Goal: Information Seeking & Learning: Learn about a topic

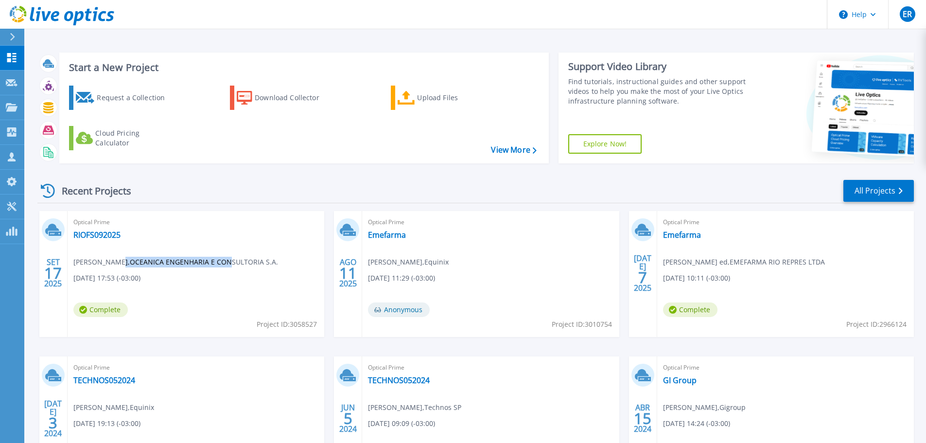
drag, startPoint x: 117, startPoint y: 263, endPoint x: 224, endPoint y: 267, distance: 107.5
click at [224, 267] on span "Bruno Antunes , OCEANICA ENGENHARIA E CONSULTORIA S.A." at bounding box center [175, 262] width 205 height 11
click at [232, 266] on span "Bruno Antunes , OCEANICA ENGENHARIA E CONSULTORIA S.A." at bounding box center [175, 262] width 205 height 11
drag, startPoint x: 243, startPoint y: 265, endPoint x: 110, endPoint y: 261, distance: 132.3
click at [110, 261] on span "Bruno Antunes , OCEANICA ENGENHARIA E CONSULTORIA S.A." at bounding box center [175, 262] width 205 height 11
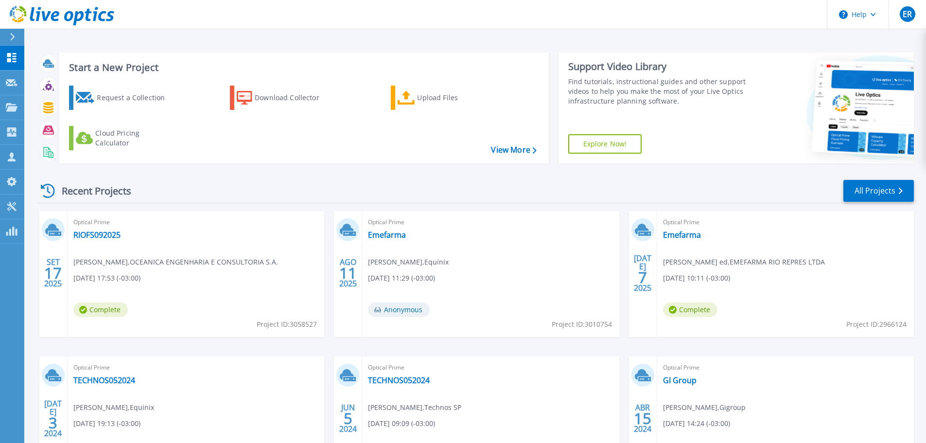
drag, startPoint x: 127, startPoint y: 248, endPoint x: 171, endPoint y: 255, distance: 44.7
click at [129, 248] on div "Optical Prime RIOFS092025 Bruno Antunes , OCEANICA ENGENHARIA E CONSULTORIA S.A…" at bounding box center [196, 274] width 257 height 126
click at [98, 235] on link "RIOFS092025" at bounding box center [96, 235] width 47 height 10
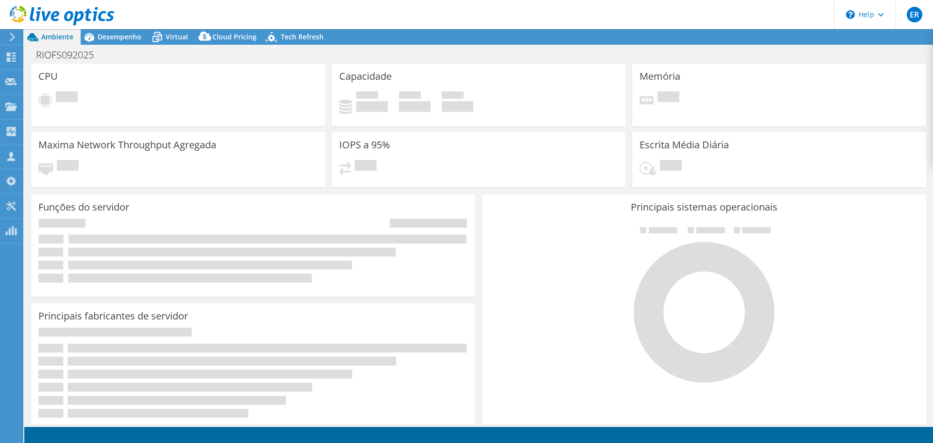
select select "USD"
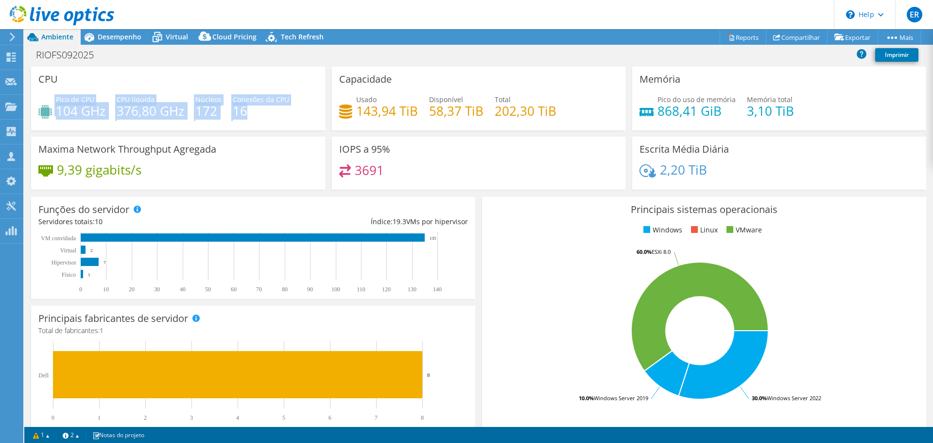
drag, startPoint x: 53, startPoint y: 110, endPoint x: 272, endPoint y: 115, distance: 218.3
click at [272, 115] on div "Pico de CPU 104 GHz CPU líquida 376,80 GHz Núcleos 172 Conexões da CPU 16" at bounding box center [177, 110] width 279 height 32
click at [272, 115] on h4 "16" at bounding box center [261, 110] width 56 height 11
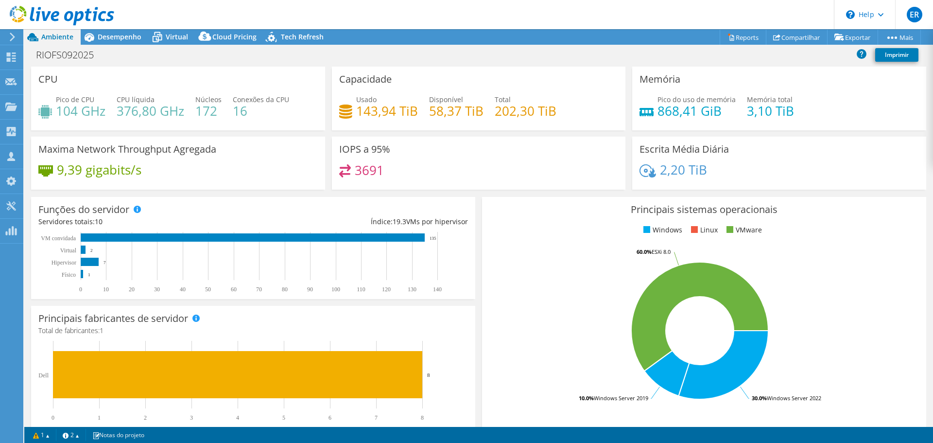
click at [275, 167] on div "9,39 gigabits/s" at bounding box center [177, 174] width 279 height 20
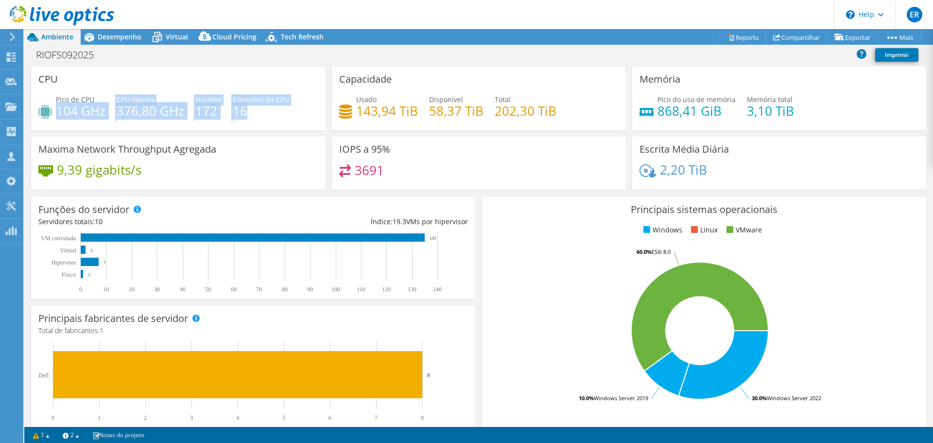
drag, startPoint x: 58, startPoint y: 110, endPoint x: 270, endPoint y: 107, distance: 211.5
click at [269, 106] on div "Pico de CPU 104 GHz CPU líquida 376,80 GHz Núcleos 172 Conexões da CPU 16" at bounding box center [177, 110] width 279 height 32
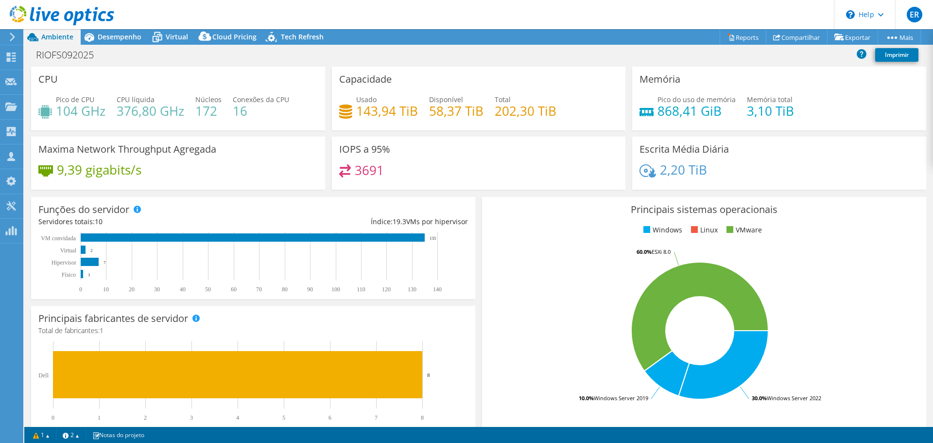
click at [260, 139] on div "Maxima Network Throughput Agregada 9,39 gigabits/s" at bounding box center [178, 163] width 294 height 53
click at [197, 113] on h4 "172" at bounding box center [208, 110] width 26 height 11
click at [241, 150] on div "Maxima Network Throughput Agregada 9,39 gigabits/s" at bounding box center [178, 163] width 294 height 53
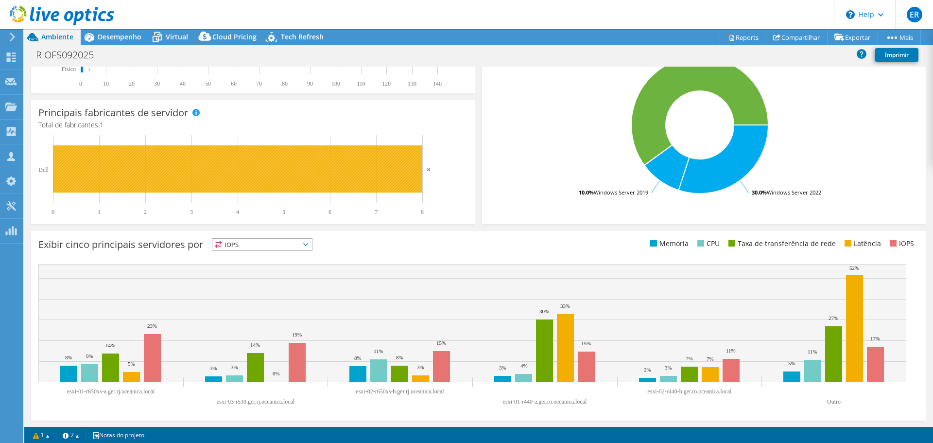
scroll to position [206, 0]
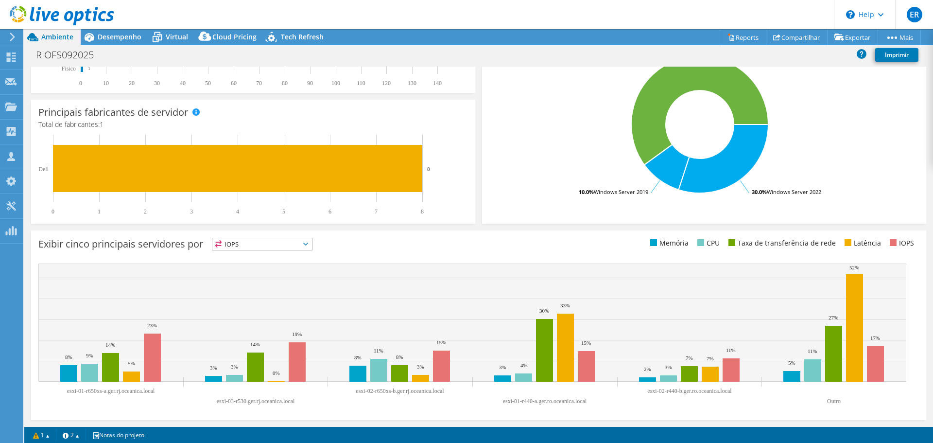
click at [282, 247] on span "IOPS" at bounding box center [262, 244] width 100 height 12
click at [286, 280] on li "CPU" at bounding box center [262, 284] width 100 height 14
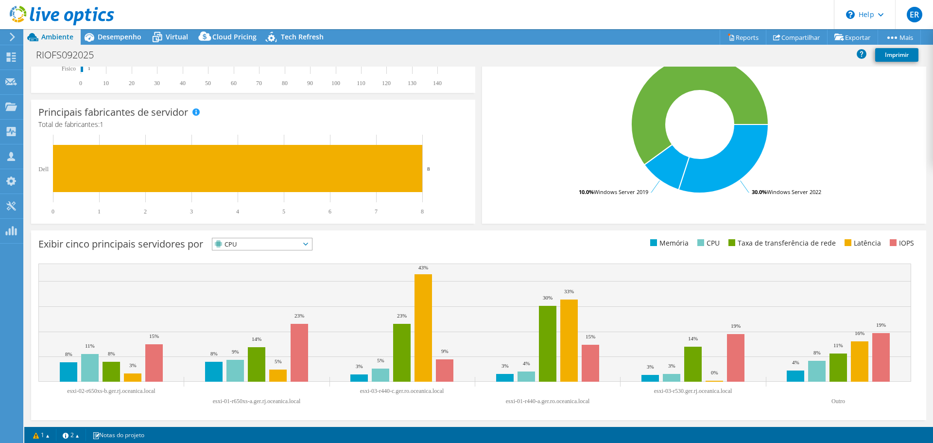
scroll to position [0, 0]
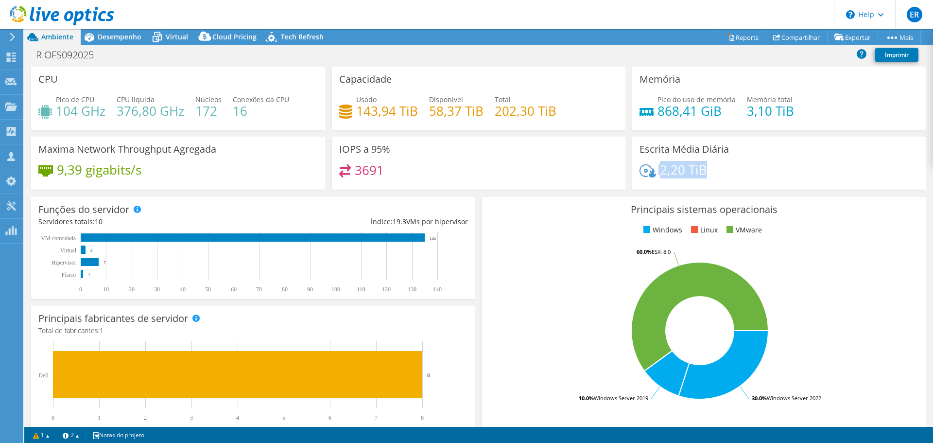
drag, startPoint x: 713, startPoint y: 170, endPoint x: 640, endPoint y: 170, distance: 72.4
click at [640, 170] on div "2,20 TiB" at bounding box center [779, 174] width 279 height 20
click at [483, 174] on div "3691" at bounding box center [478, 174] width 279 height 21
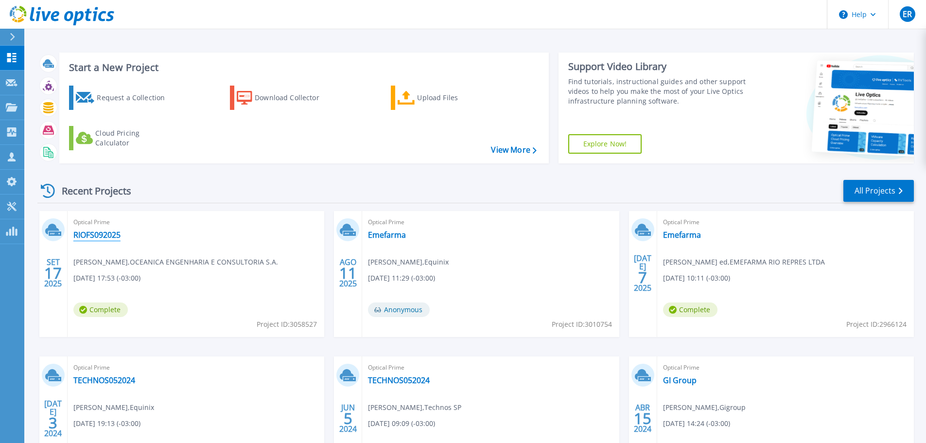
click at [97, 233] on link "RIOFS092025" at bounding box center [96, 235] width 47 height 10
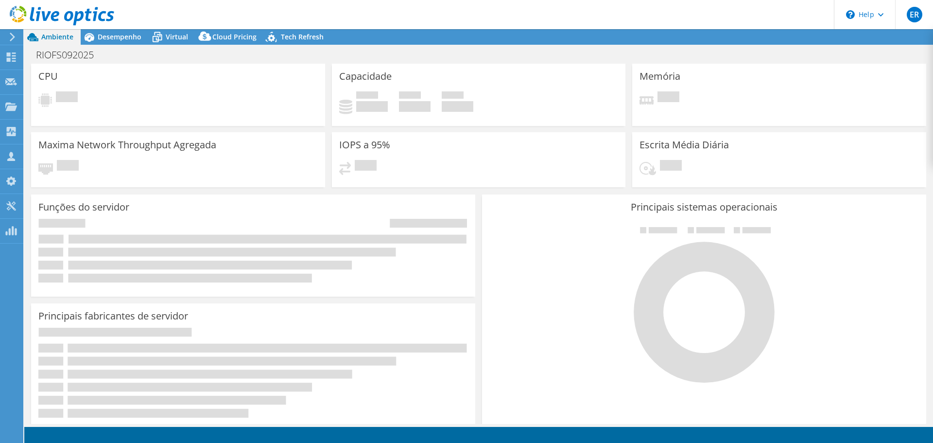
select select "USD"
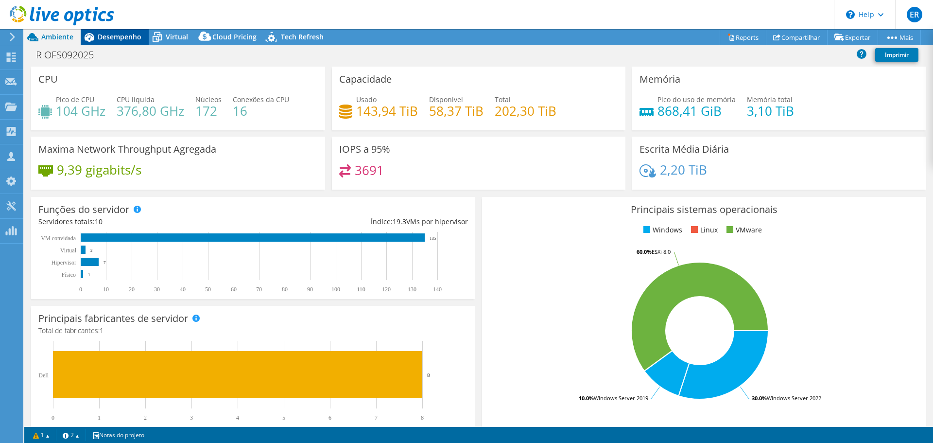
click at [116, 40] on span "Desempenho" at bounding box center [120, 36] width 44 height 9
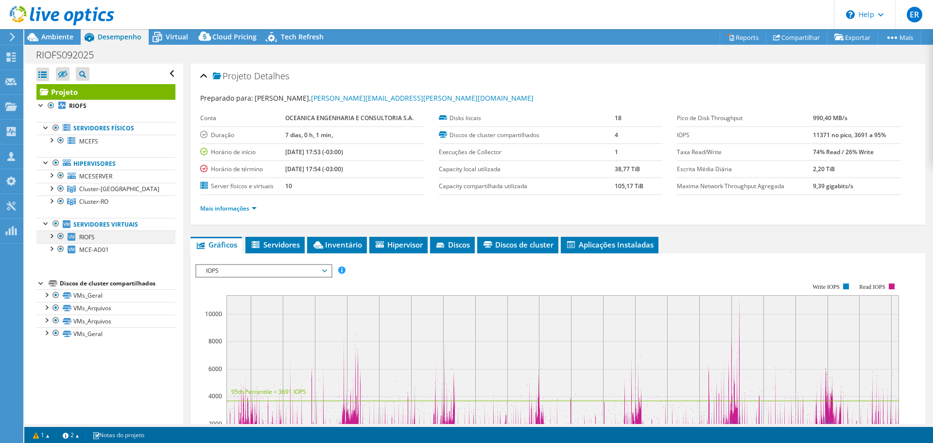
click at [52, 236] on div at bounding box center [51, 235] width 10 height 10
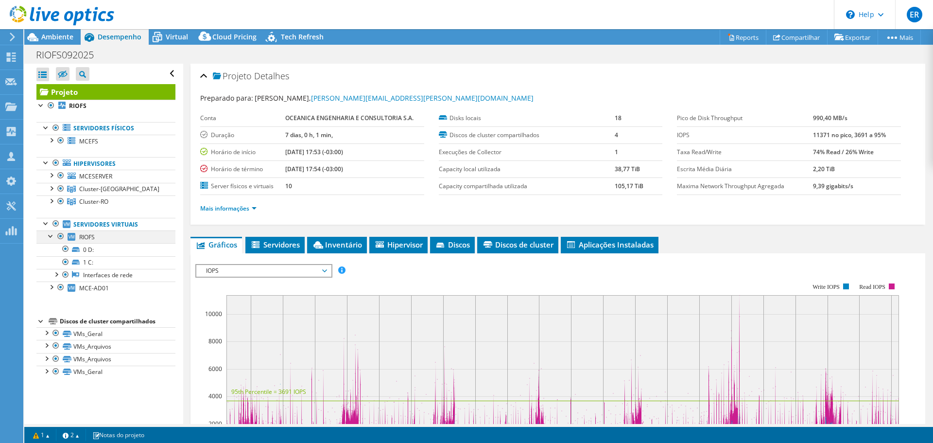
click at [52, 236] on div at bounding box center [51, 235] width 10 height 10
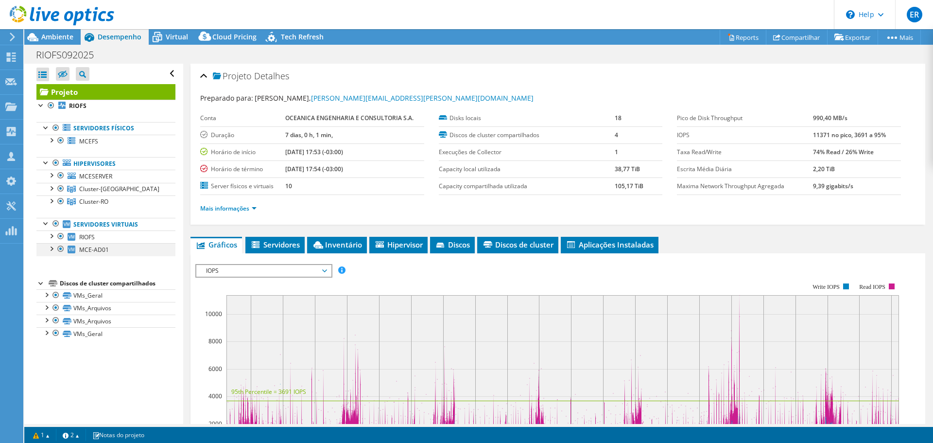
click at [51, 247] on div at bounding box center [51, 248] width 10 height 10
click at [53, 175] on div at bounding box center [51, 175] width 10 height 10
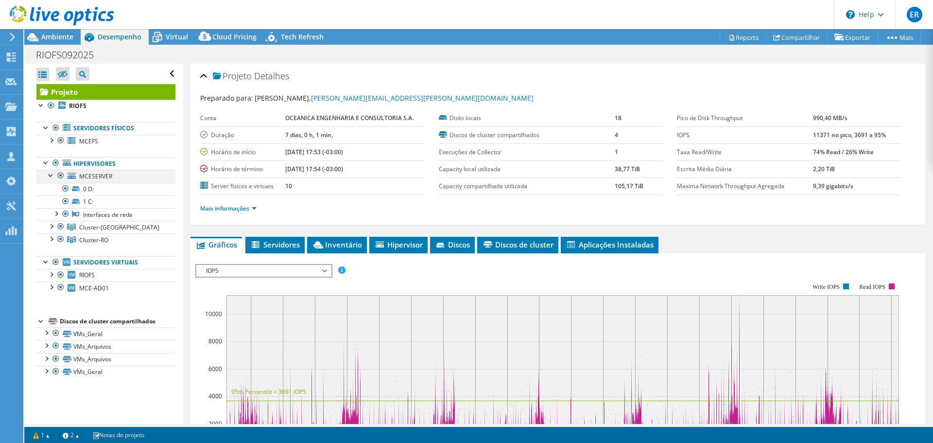
click at [53, 175] on div at bounding box center [51, 175] width 10 height 10
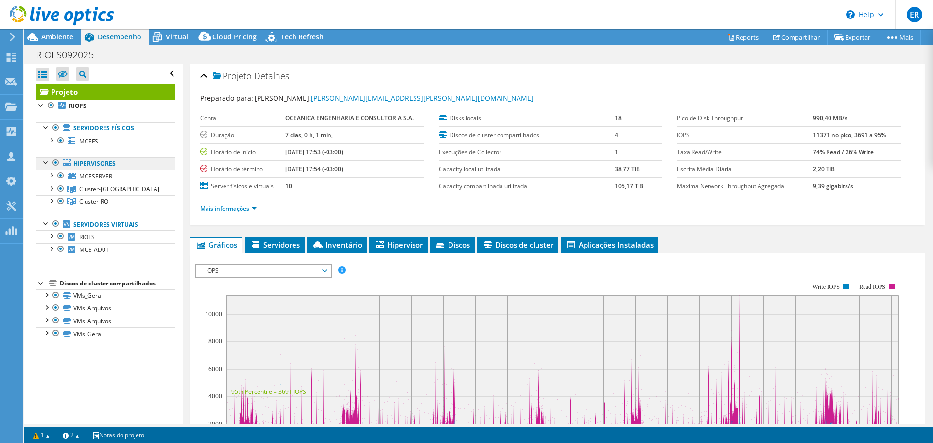
click at [91, 167] on link "Hipervisores" at bounding box center [105, 163] width 139 height 13
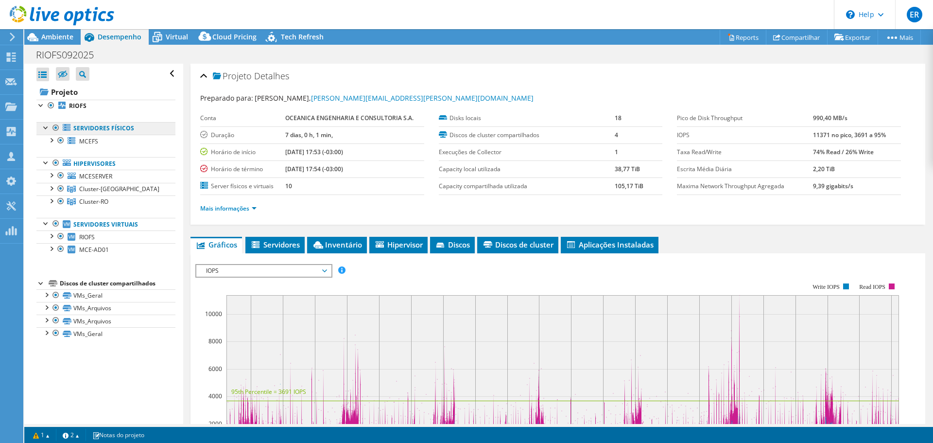
click at [102, 125] on link "Servidores físicos" at bounding box center [105, 128] width 139 height 13
click at [94, 141] on span "MCEFS" at bounding box center [88, 141] width 19 height 8
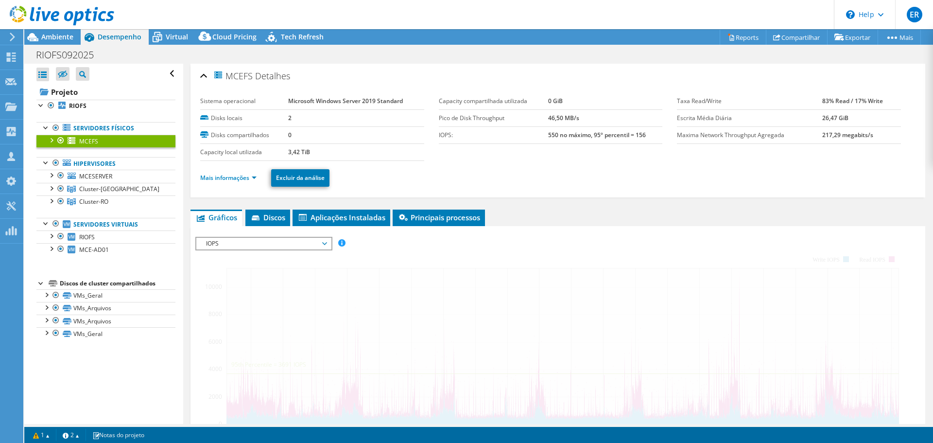
click at [52, 140] on div at bounding box center [51, 140] width 10 height 10
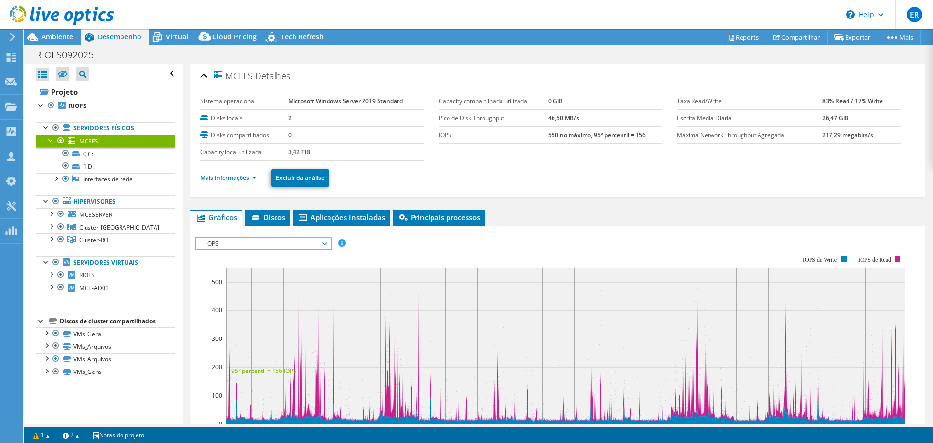
click at [52, 140] on div at bounding box center [51, 140] width 10 height 10
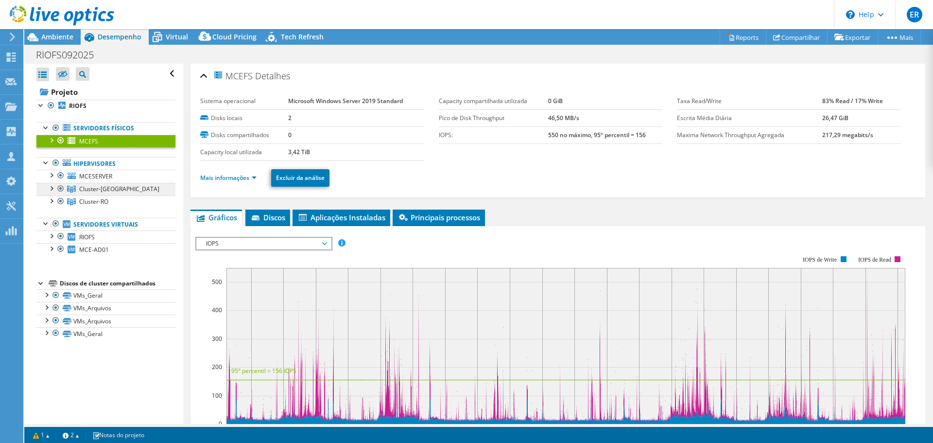
click at [100, 188] on span "Cluster-[GEOGRAPHIC_DATA]" at bounding box center [119, 189] width 80 height 8
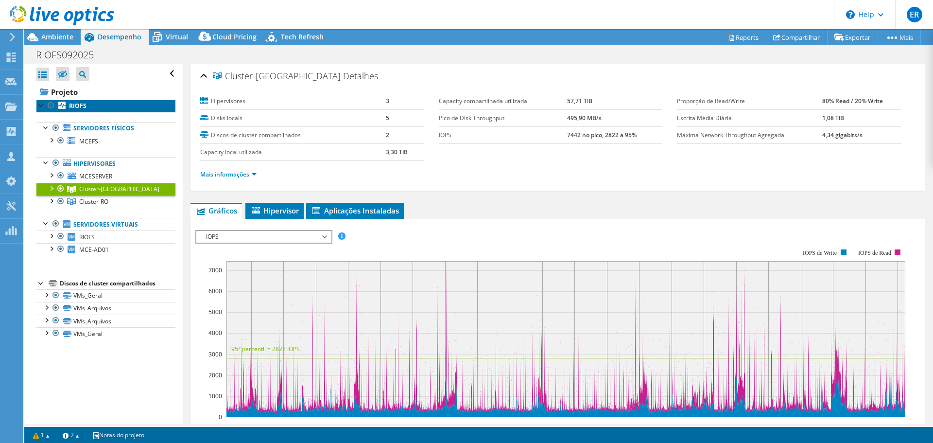
click at [74, 107] on b "RIOFS" at bounding box center [77, 106] width 17 height 8
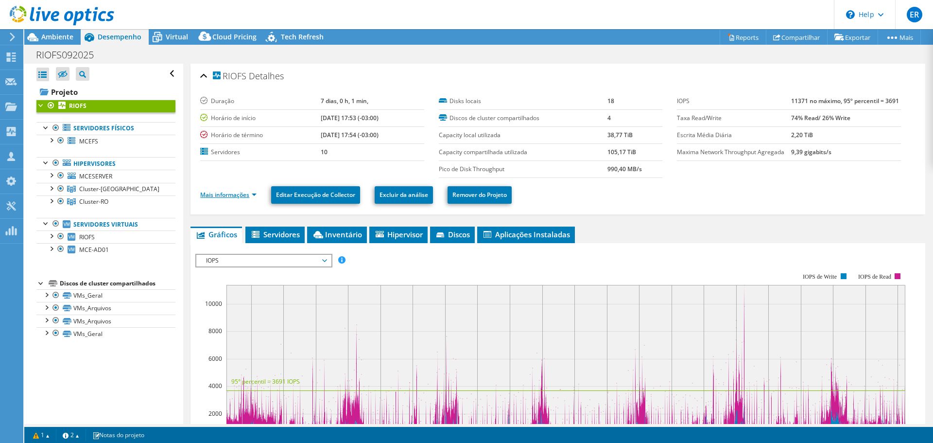
click at [249, 193] on link "Mais informações" at bounding box center [228, 195] width 56 height 8
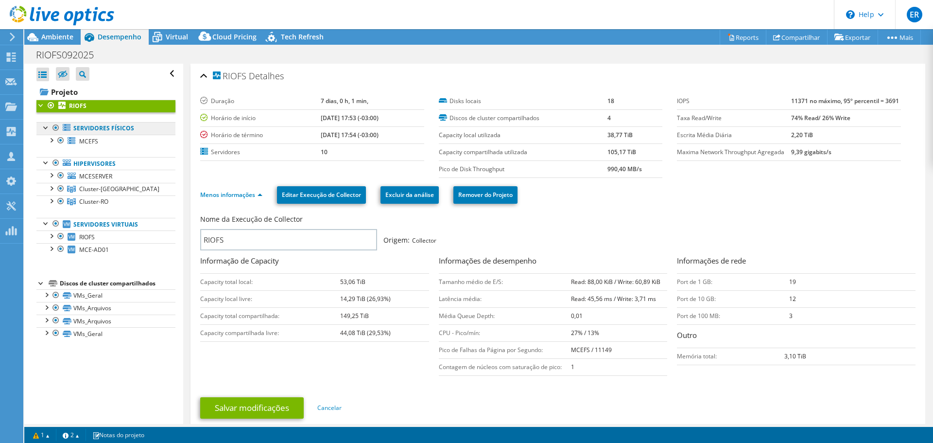
click at [122, 128] on link "Servidores físicos" at bounding box center [105, 128] width 139 height 13
click at [103, 127] on link "Servidores físicos" at bounding box center [105, 128] width 139 height 13
click at [91, 139] on span "MCEFS" at bounding box center [88, 141] width 19 height 8
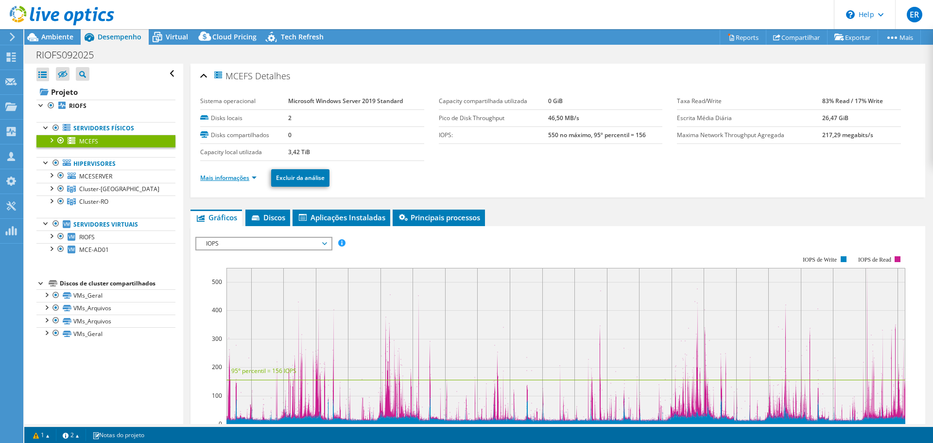
click at [237, 177] on link "Mais informações" at bounding box center [228, 178] width 56 height 8
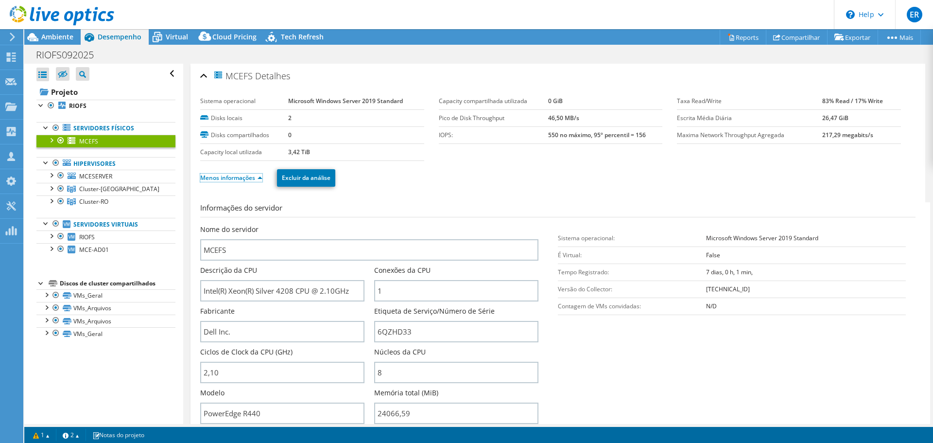
scroll to position [97, 0]
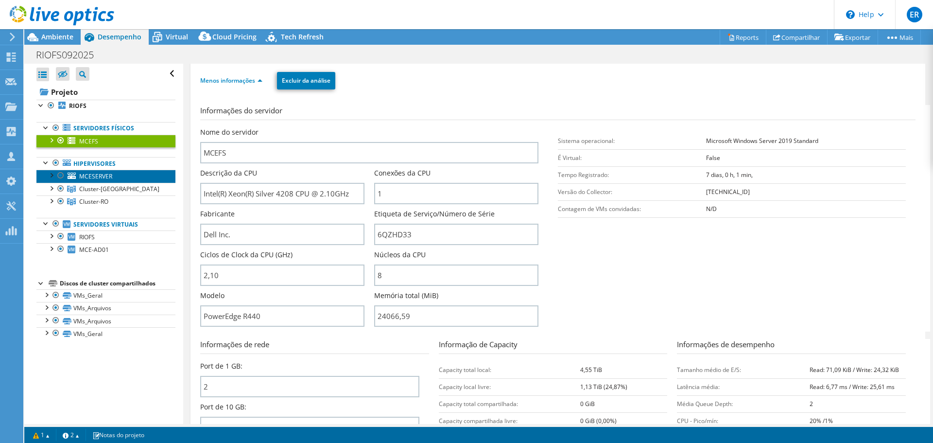
click at [110, 179] on span "MCESERVER" at bounding box center [95, 176] width 33 height 8
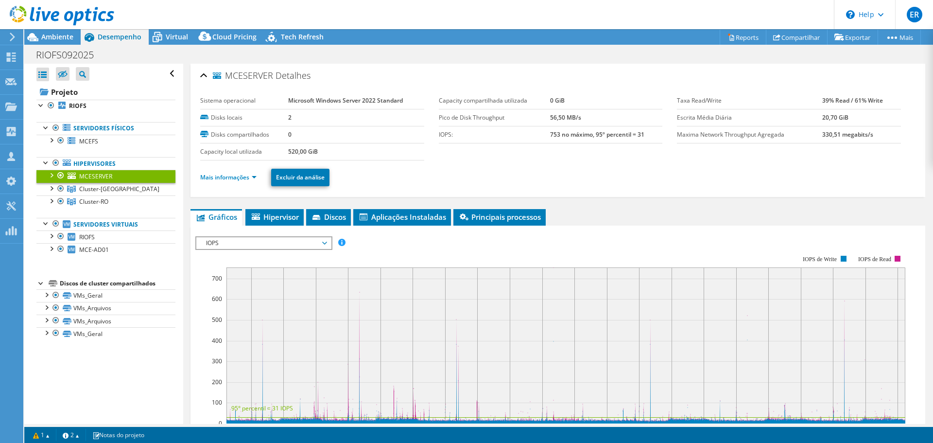
scroll to position [0, 0]
click at [245, 181] on link "Mais informações" at bounding box center [228, 178] width 56 height 8
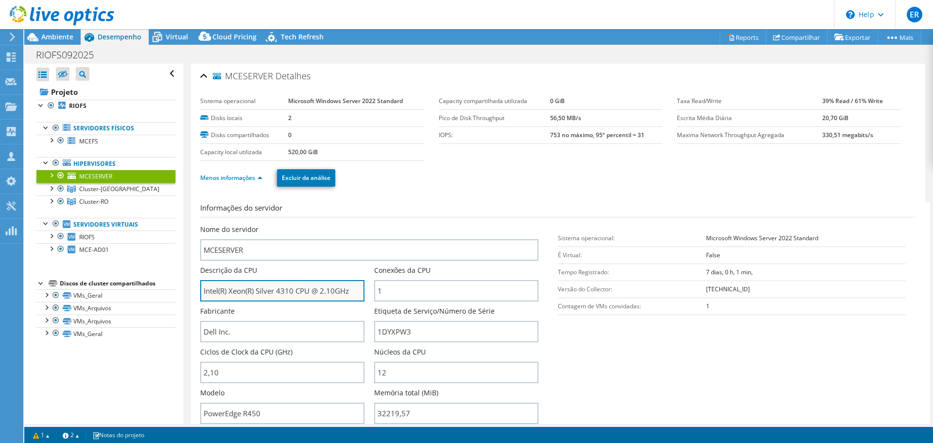
drag, startPoint x: 244, startPoint y: 290, endPoint x: 352, endPoint y: 287, distance: 108.9
click at [348, 287] on input "Intel(R) Xeon(R) Silver 4310 CPU @ 2.10GHz" at bounding box center [282, 290] width 164 height 21
click at [632, 360] on section "Informações do servidor Nome do servidor MCESERVER Descrição da CPU Intel(R) Xe…" at bounding box center [560, 315] width 720 height 226
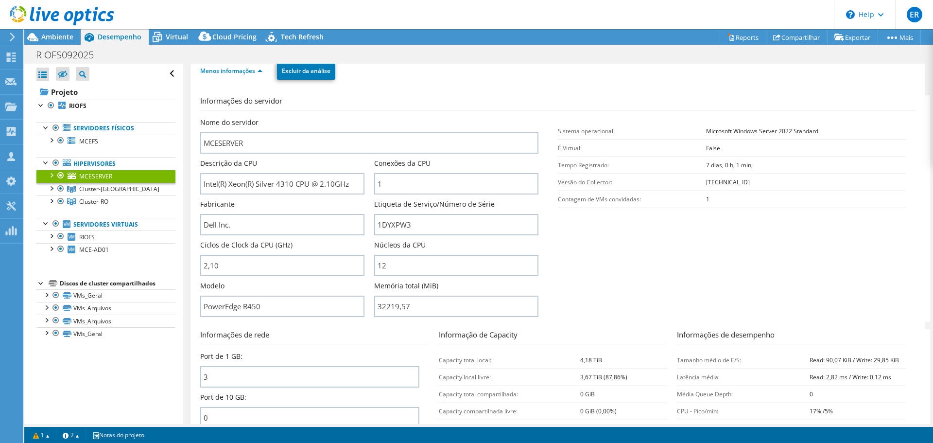
scroll to position [97, 0]
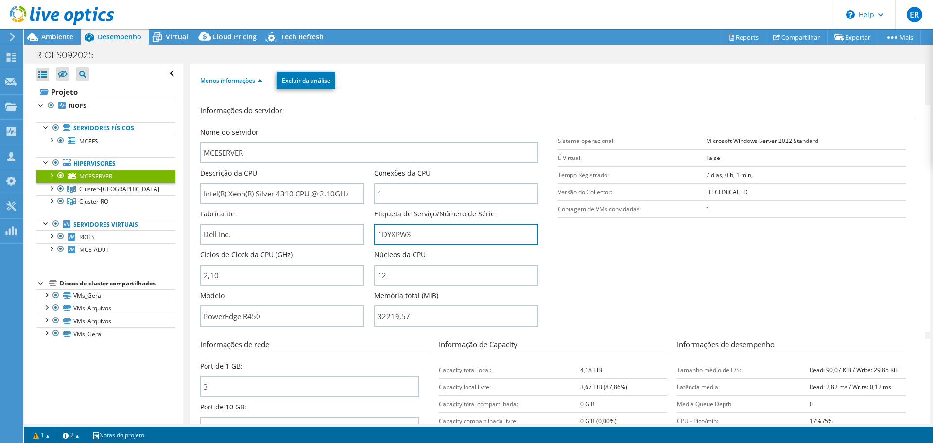
drag, startPoint x: 424, startPoint y: 233, endPoint x: 366, endPoint y: 235, distance: 58.3
click at [366, 127] on div "Nome do servidor MCESERVER Descrição da CPU Intel(R) Xeon(R) Silver 4310 CPU @ …" at bounding box center [374, 127] width 348 height 0
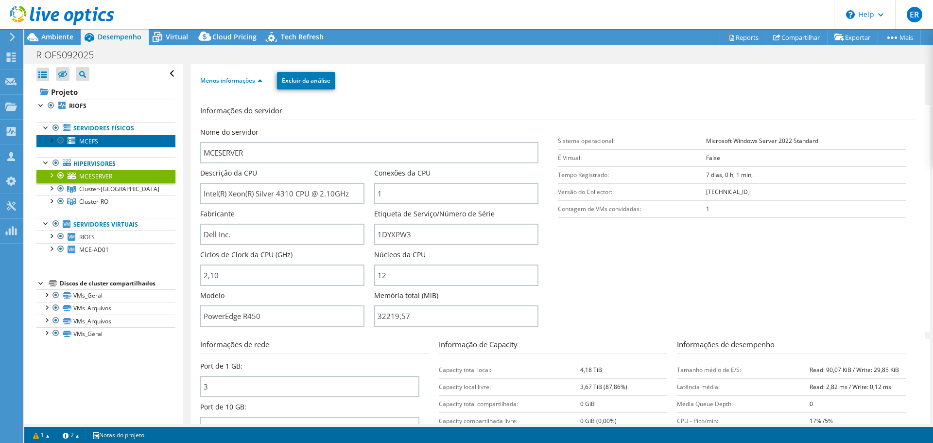
click at [84, 138] on span "MCEFS" at bounding box center [88, 141] width 19 height 8
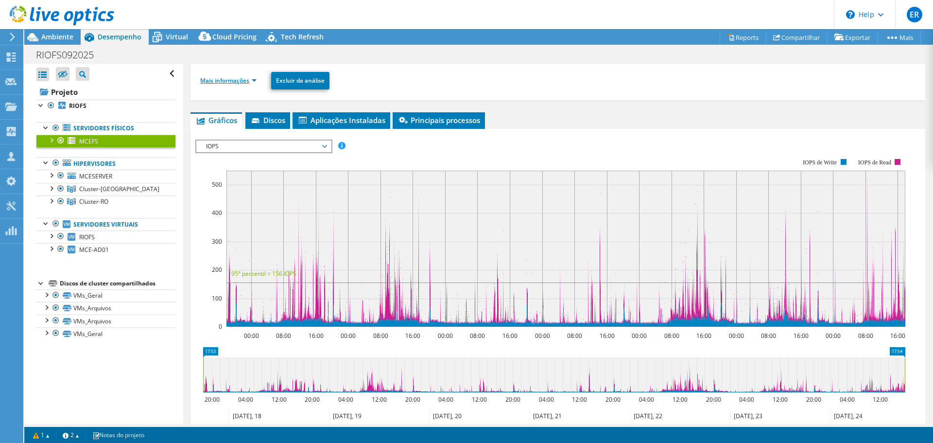
click at [241, 80] on link "Mais informações" at bounding box center [228, 80] width 56 height 8
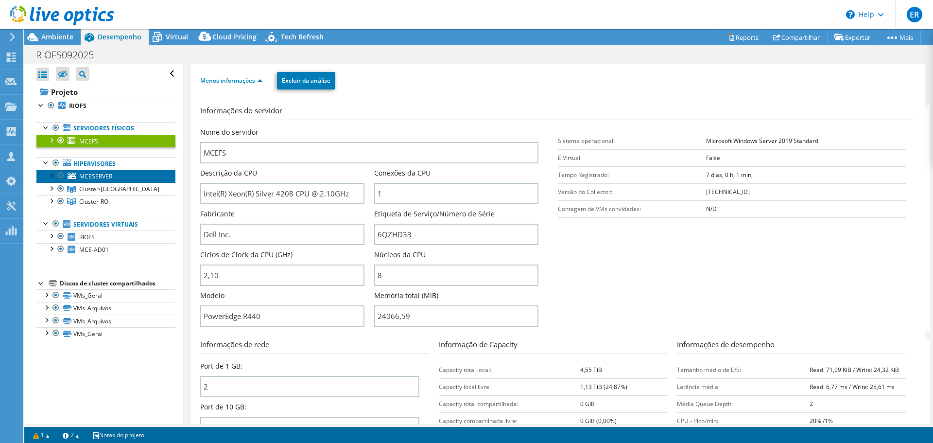
click at [100, 176] on span "MCESERVER" at bounding box center [95, 176] width 33 height 8
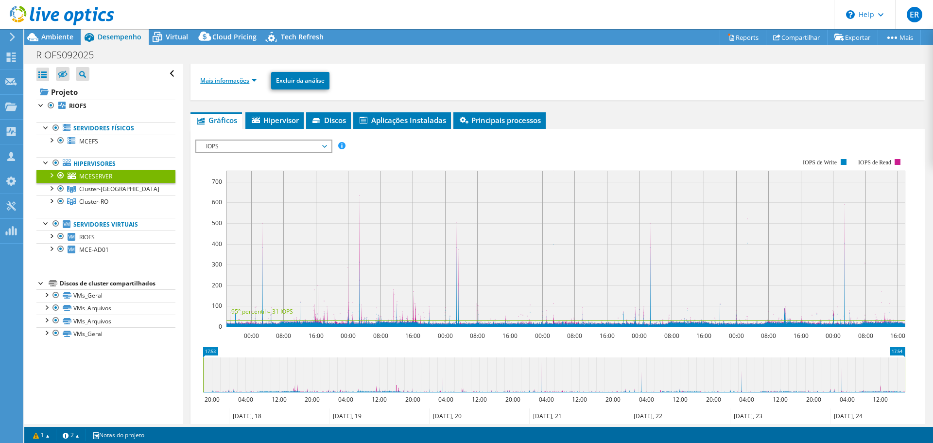
click at [230, 77] on link "Mais informações" at bounding box center [228, 80] width 56 height 8
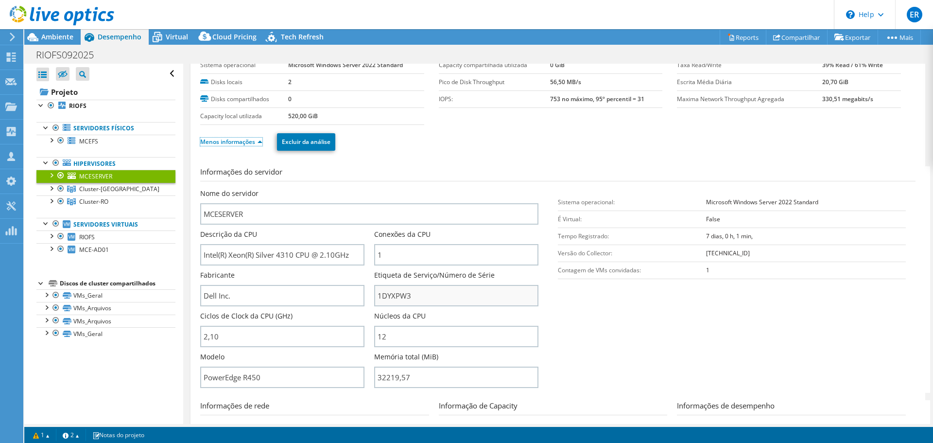
scroll to position [0, 0]
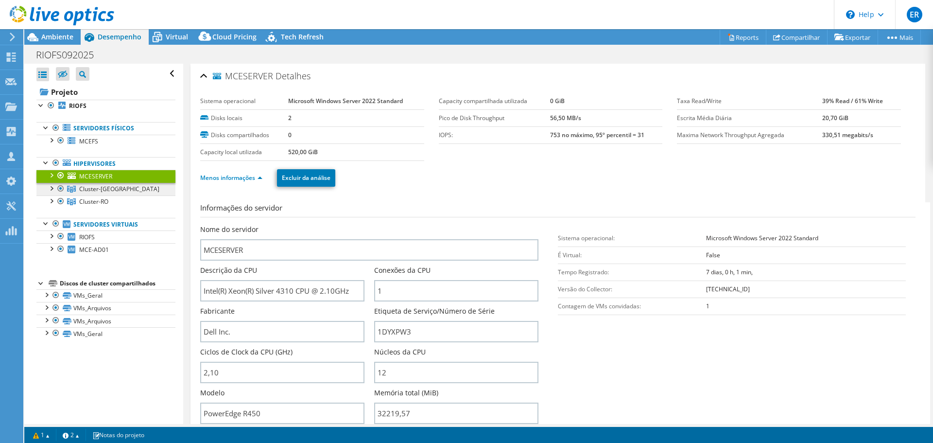
click at [91, 186] on span "Cluster-[GEOGRAPHIC_DATA]" at bounding box center [119, 189] width 80 height 8
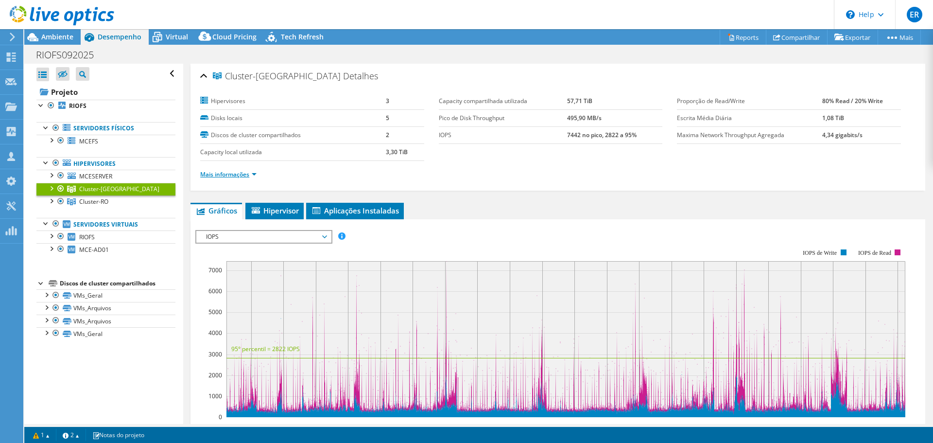
click at [236, 174] on link "Mais informações" at bounding box center [228, 174] width 56 height 8
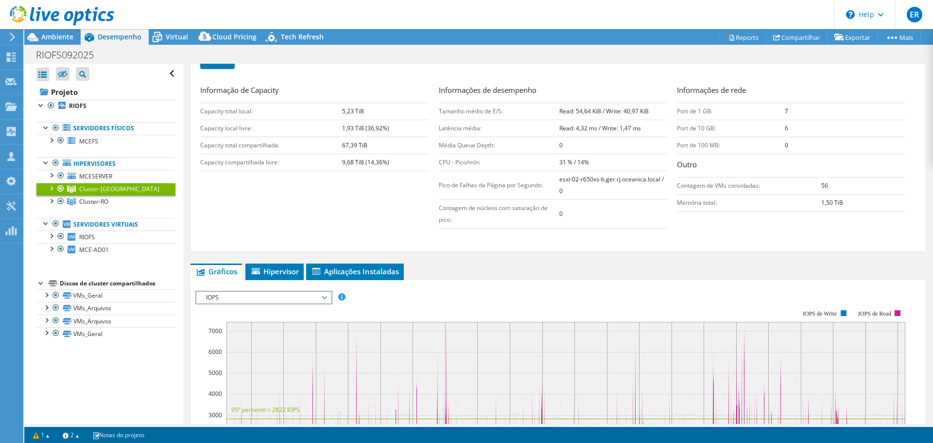
scroll to position [194, 0]
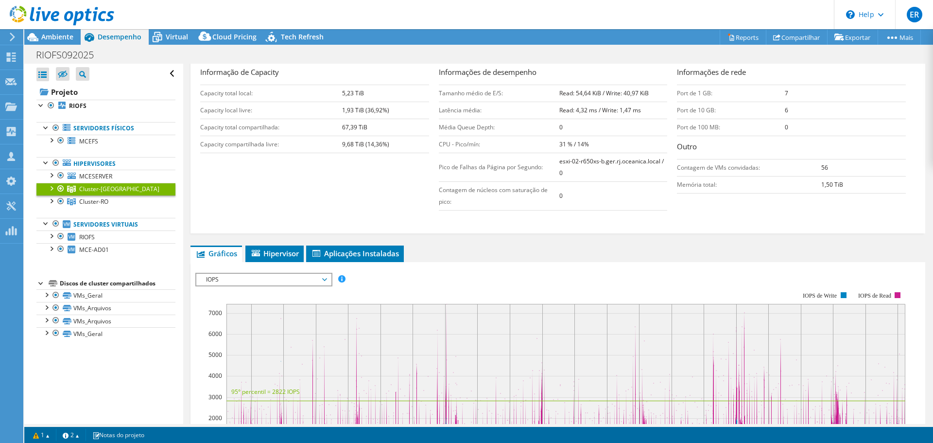
click at [278, 243] on div "Cluster-[GEOGRAPHIC_DATA] Detalhes Hipervisores 3 Disks locais 5 Discos de clus…" at bounding box center [557, 270] width 749 height 802
click at [273, 248] on li "Hipervisor" at bounding box center [274, 253] width 58 height 17
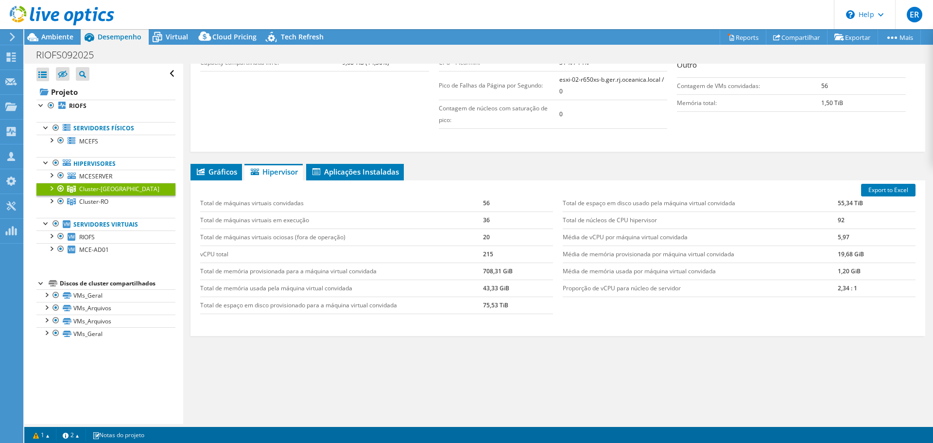
scroll to position [179, 0]
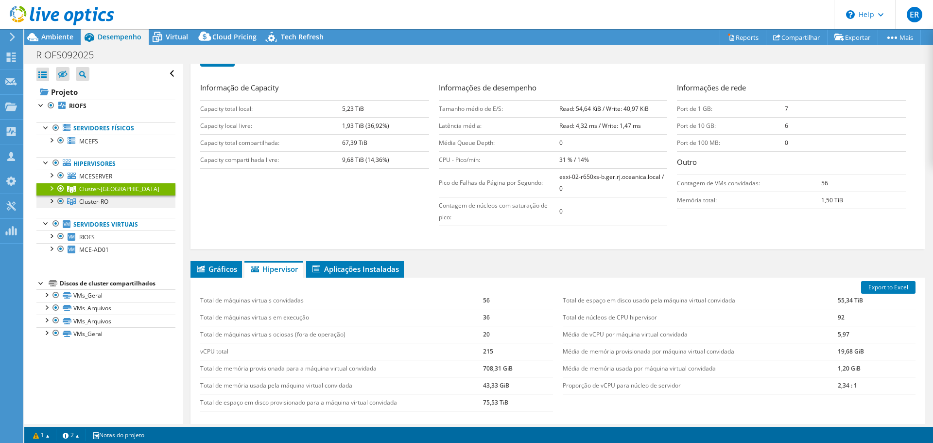
click at [91, 202] on span "Cluster-RO" at bounding box center [93, 201] width 29 height 8
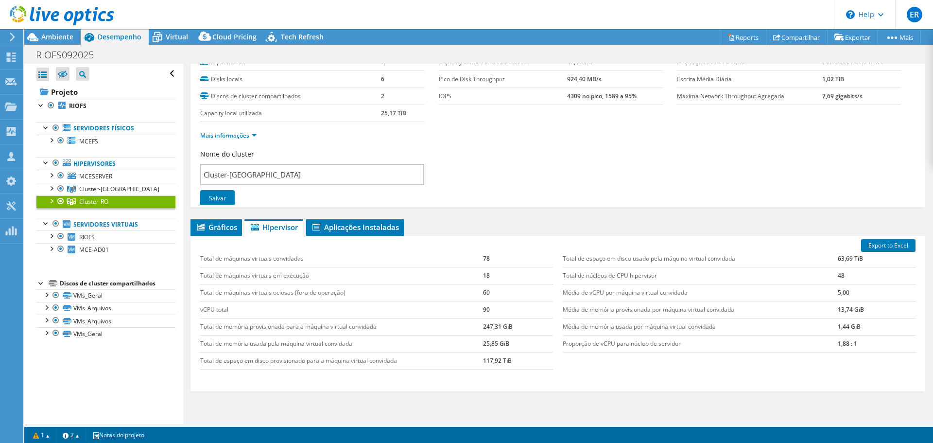
scroll to position [39, 0]
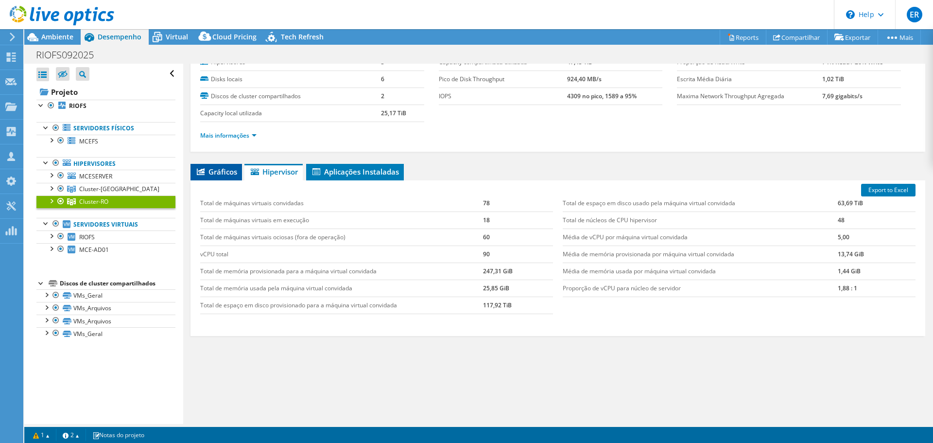
click at [217, 171] on span "Gráficos" at bounding box center [216, 172] width 42 height 10
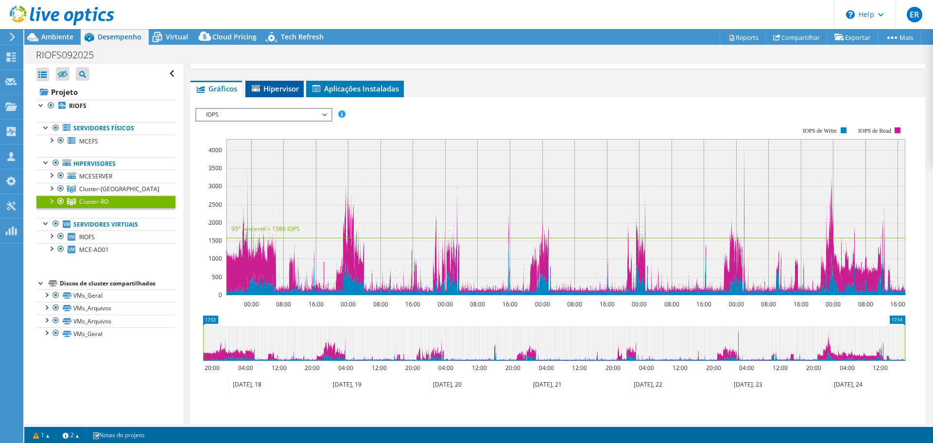
click at [279, 85] on span "Hipervisor" at bounding box center [274, 89] width 49 height 10
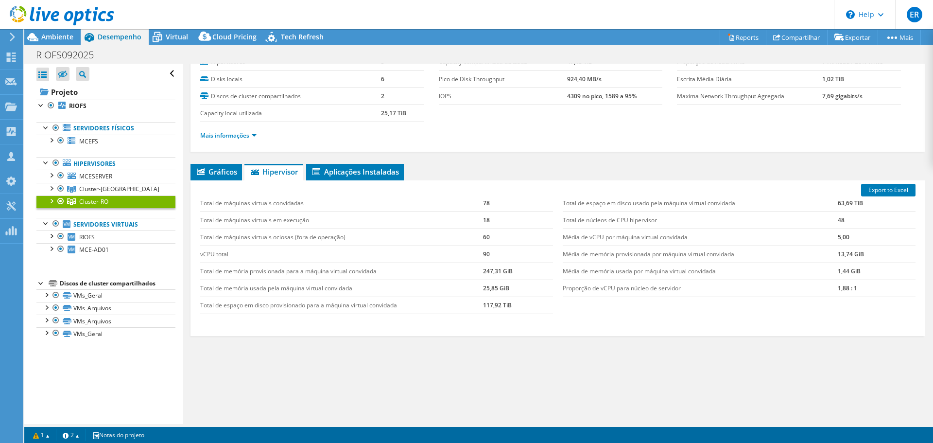
scroll to position [39, 0]
click at [89, 239] on span "RIOFS" at bounding box center [87, 237] width 16 height 8
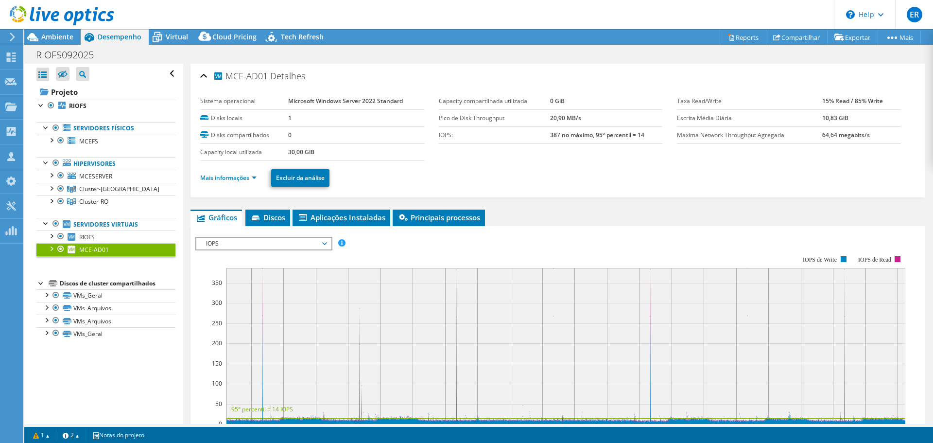
select select "USD"
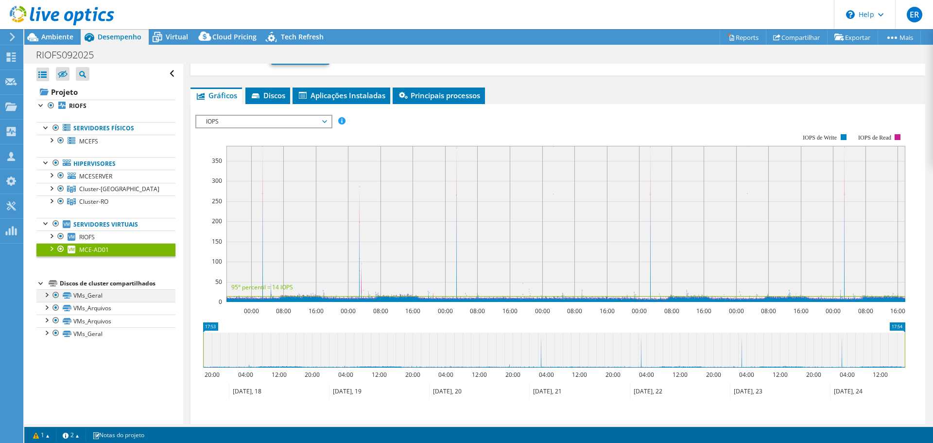
click at [45, 295] on div at bounding box center [46, 294] width 10 height 10
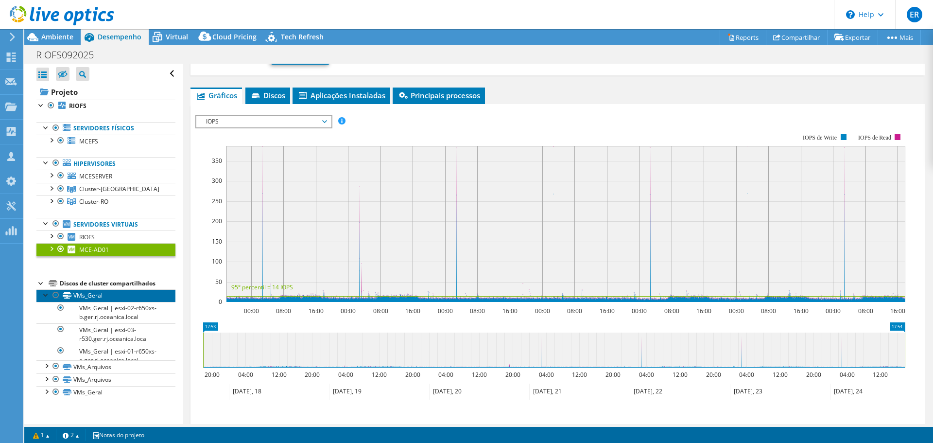
click at [93, 292] on link "VMs_Geral" at bounding box center [105, 295] width 139 height 13
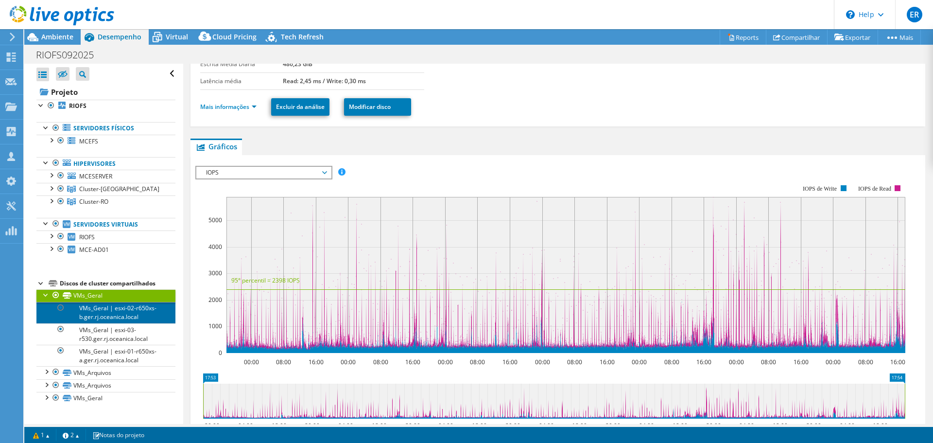
click at [126, 305] on link "VMs_Geral | esxi-02-r650xs-b.ger.rj.oceanica.local" at bounding box center [105, 312] width 139 height 21
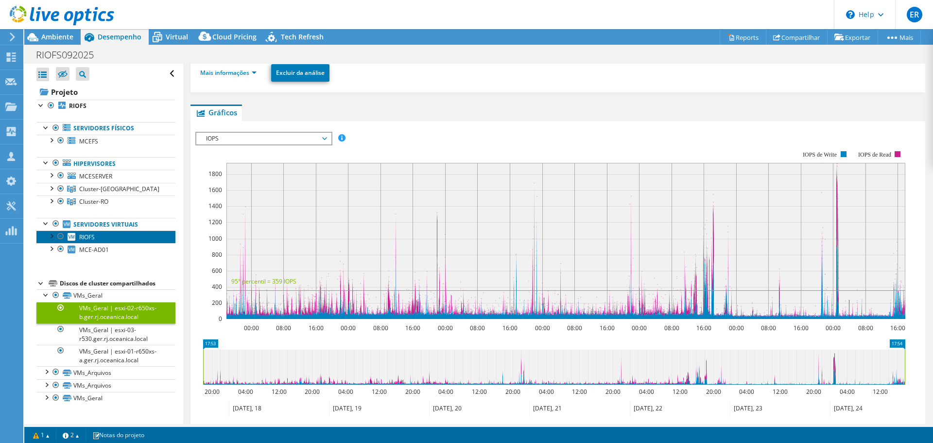
click at [75, 240] on link "RIOFS" at bounding box center [105, 236] width 139 height 13
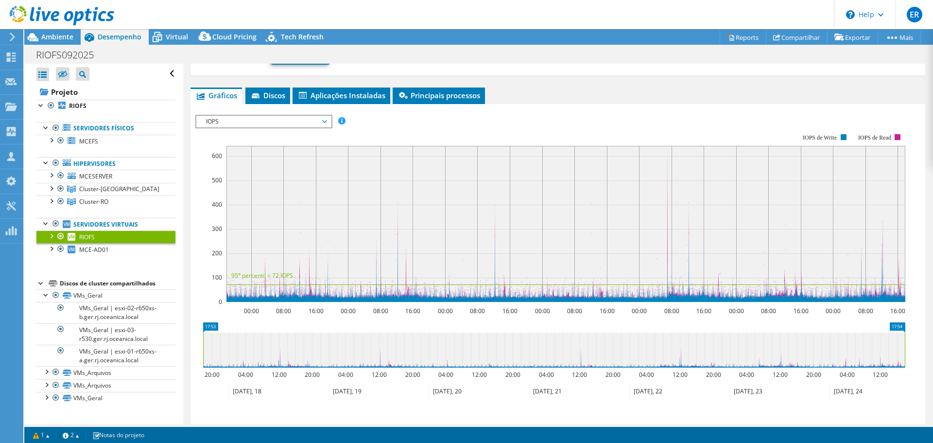
click at [273, 97] on span "Discos" at bounding box center [267, 95] width 35 height 10
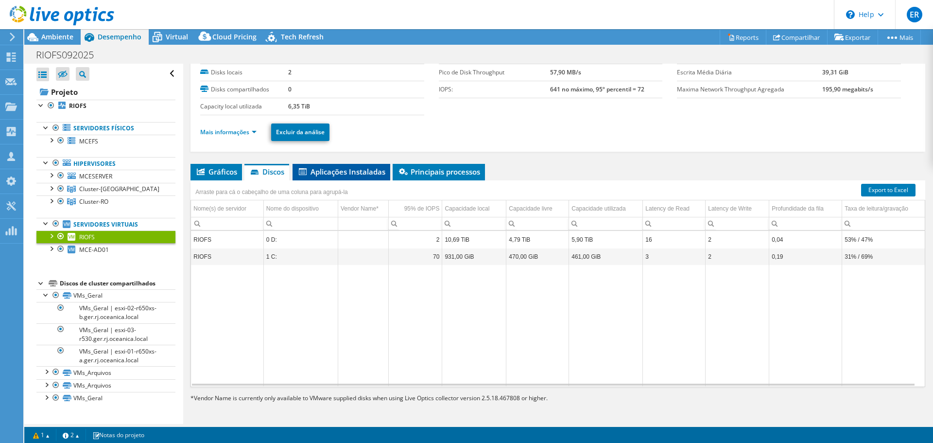
click at [343, 171] on span "Aplicações Instaladas" at bounding box center [341, 172] width 88 height 10
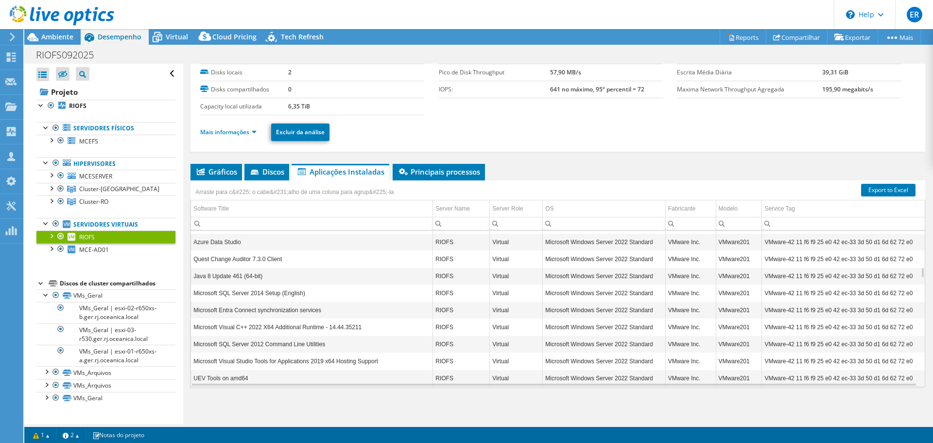
scroll to position [583, 0]
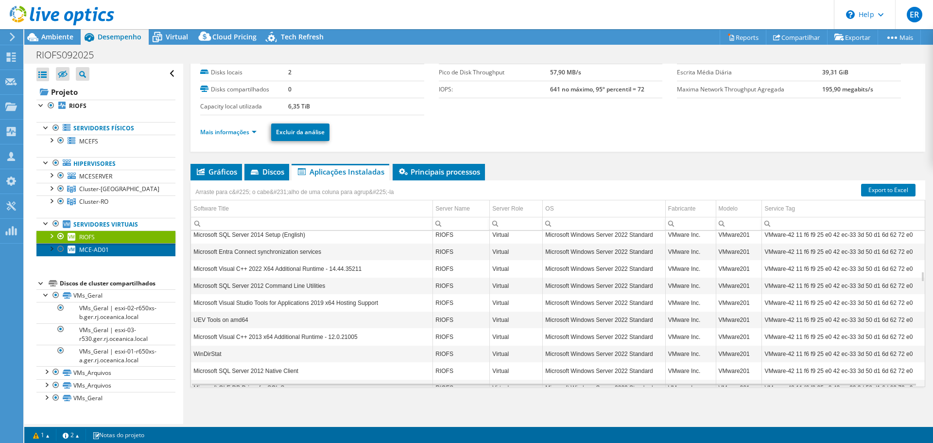
click at [90, 250] on span "MCE-AD01" at bounding box center [94, 249] width 30 height 8
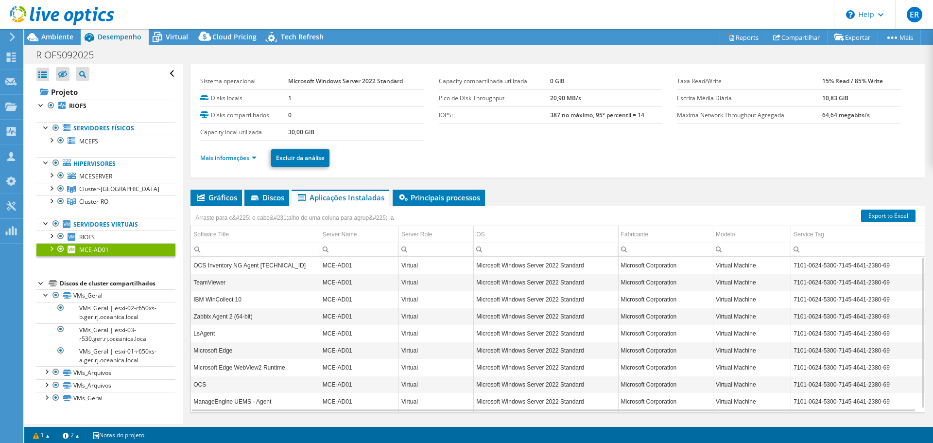
scroll to position [0, 0]
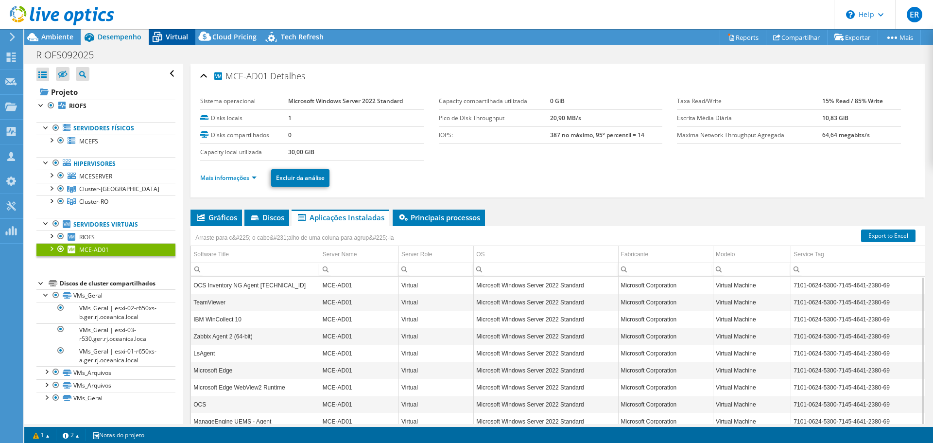
click at [172, 36] on span "Virtual" at bounding box center [177, 36] width 22 height 9
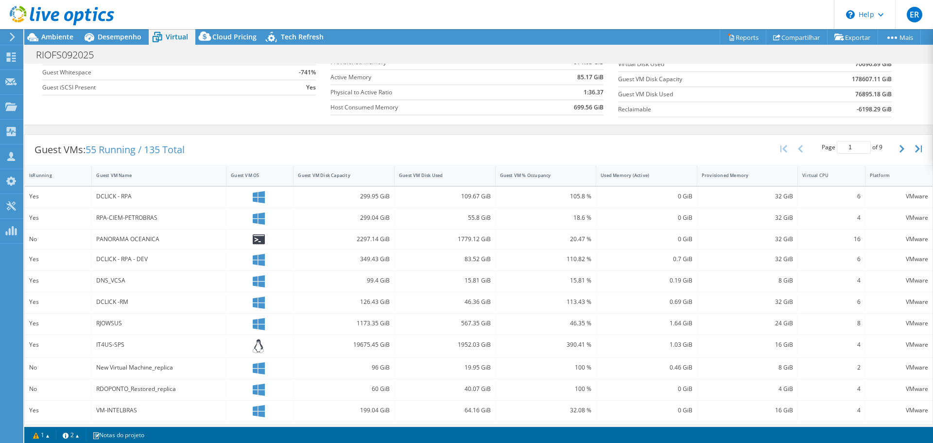
scroll to position [17, 0]
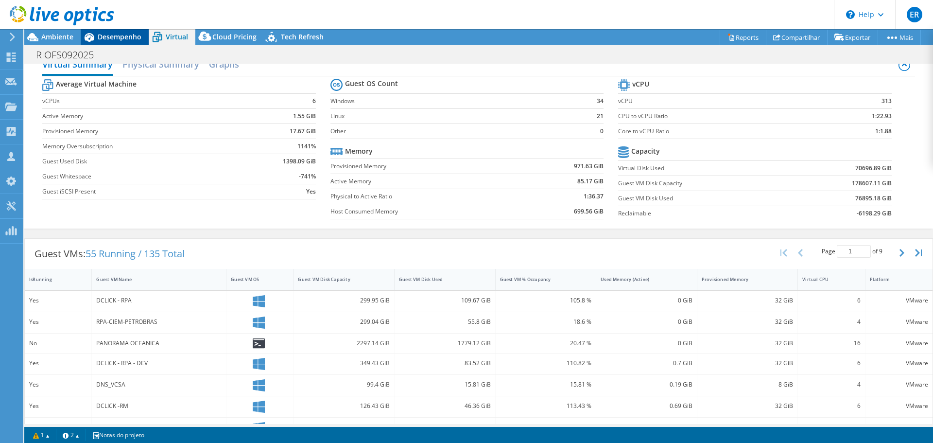
click at [113, 36] on span "Desempenho" at bounding box center [120, 36] width 44 height 9
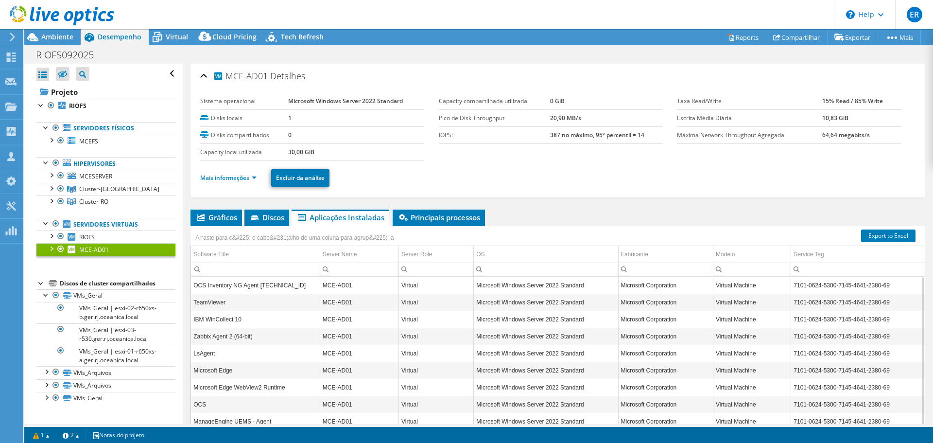
click at [40, 286] on div at bounding box center [41, 283] width 10 height 10
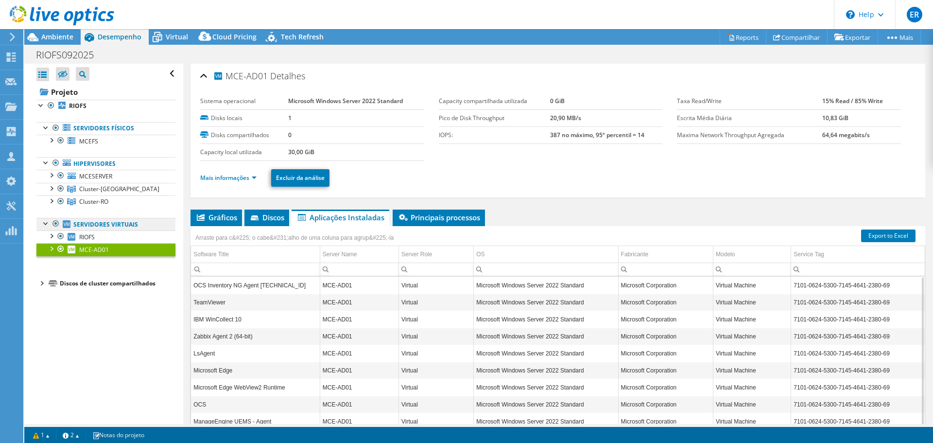
click at [112, 223] on link "Servidores virtuais" at bounding box center [105, 224] width 139 height 13
click at [54, 236] on div at bounding box center [51, 235] width 10 height 10
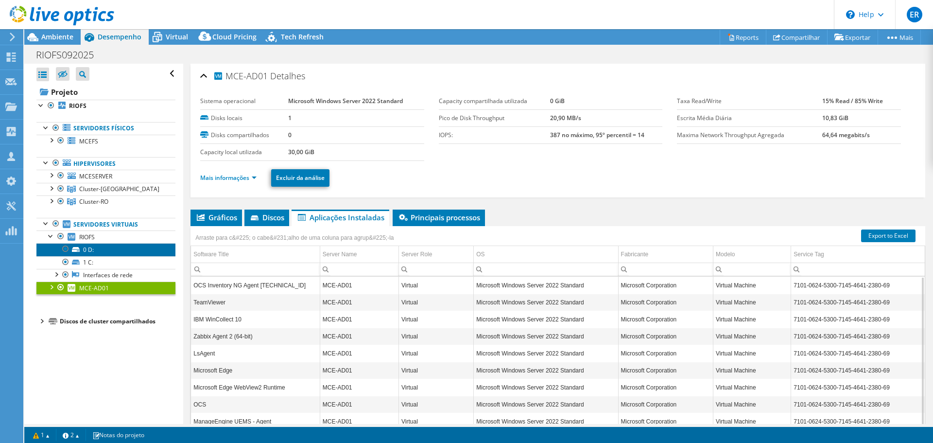
click at [78, 245] on link "0 D:" at bounding box center [105, 249] width 139 height 13
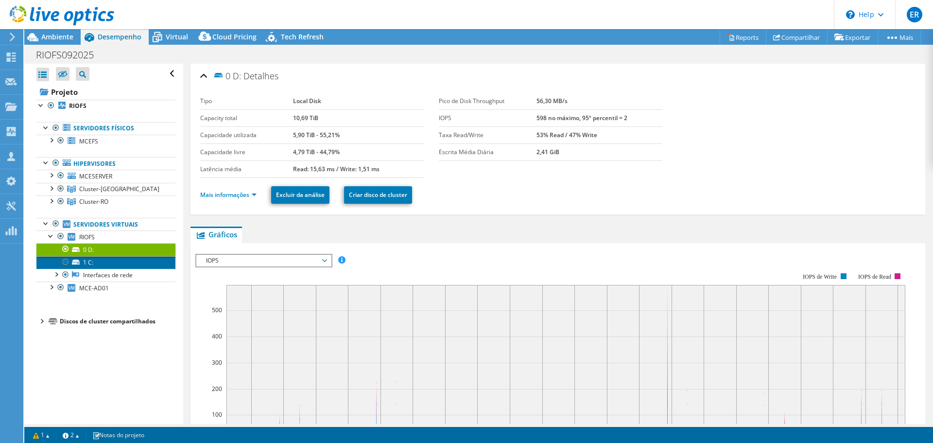
click at [87, 260] on link "1 C:" at bounding box center [105, 262] width 139 height 13
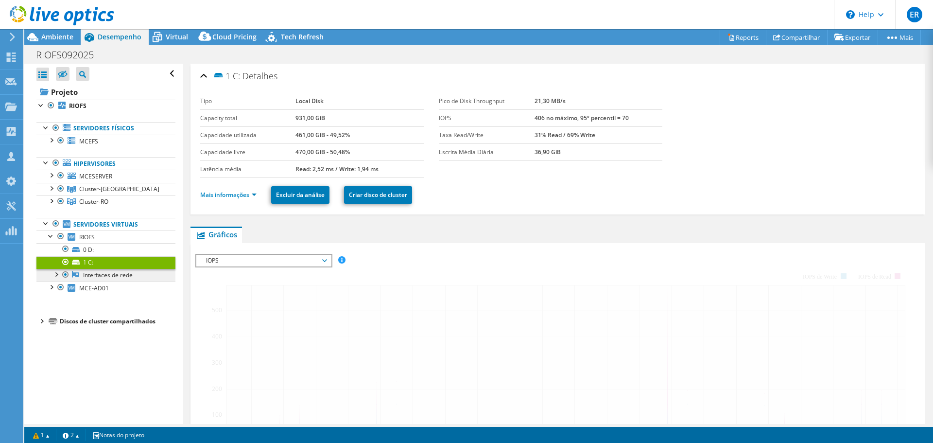
click at [90, 273] on link "Interfaces de rede" at bounding box center [105, 275] width 139 height 13
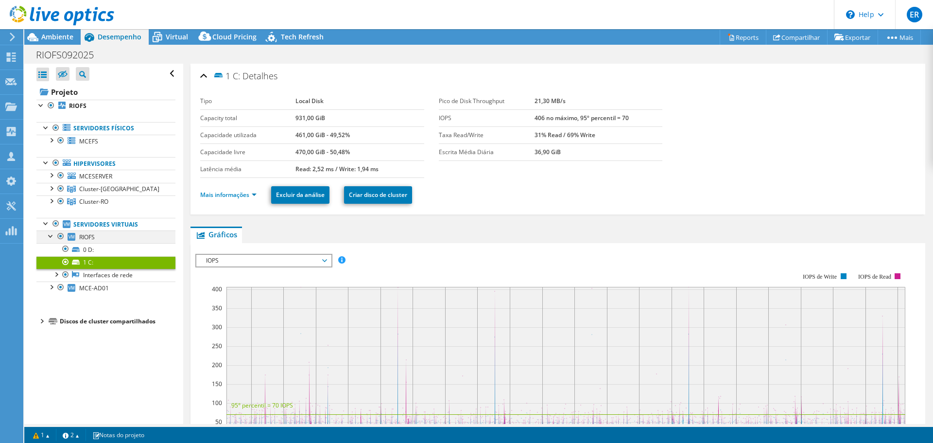
click at [48, 233] on div at bounding box center [51, 235] width 10 height 10
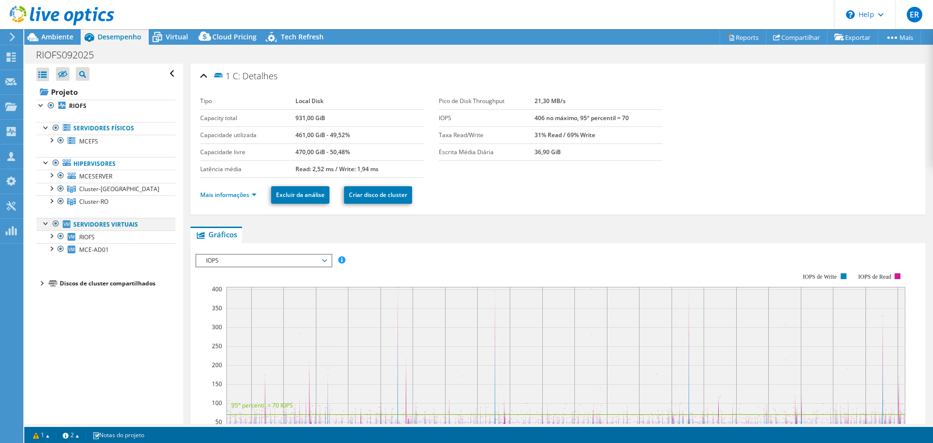
click at [44, 224] on div at bounding box center [46, 223] width 10 height 10
click at [59, 73] on icon at bounding box center [63, 73] width 10 height 7
click at [0, 0] on input "checkbox" at bounding box center [0, 0] width 0 height 0
click at [61, 73] on icon at bounding box center [63, 73] width 10 height 7
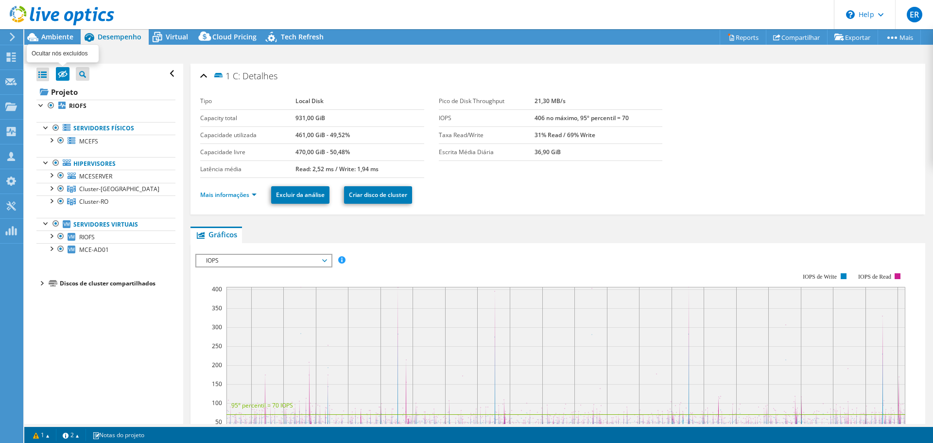
click at [0, 0] on input "checkbox" at bounding box center [0, 0] width 0 height 0
click at [42, 75] on div at bounding box center [42, 75] width 13 height 14
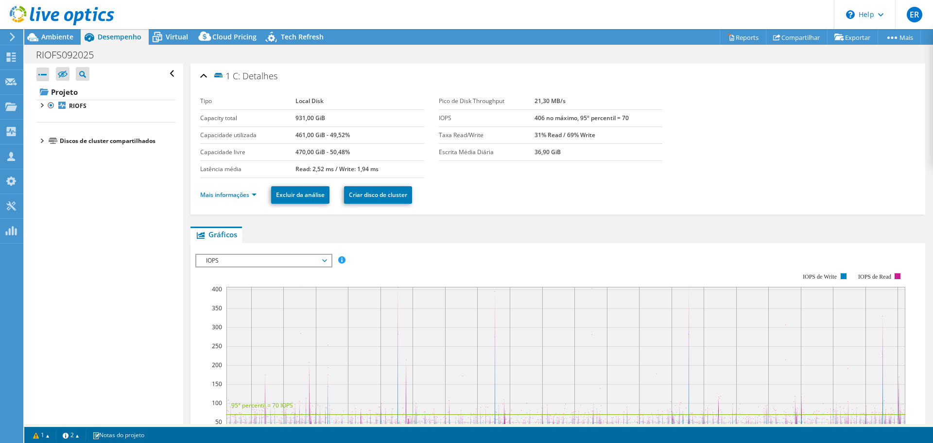
click at [42, 75] on div at bounding box center [42, 75] width 13 height 14
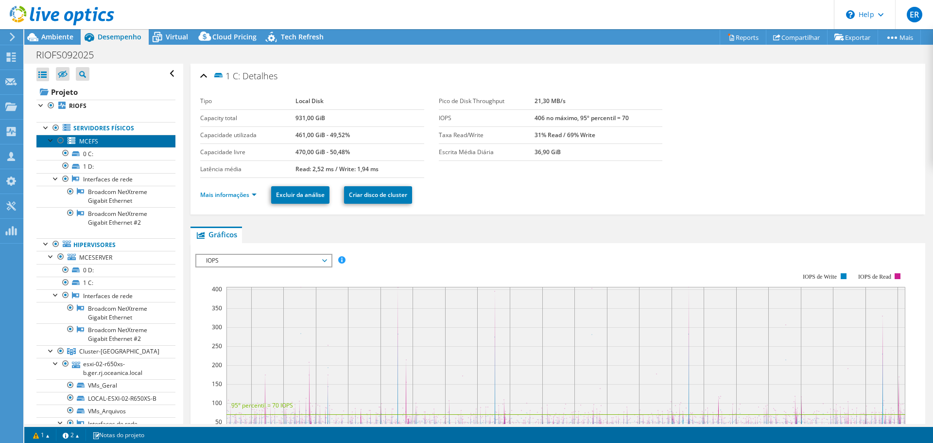
click at [97, 141] on span "MCEFS" at bounding box center [88, 141] width 19 height 8
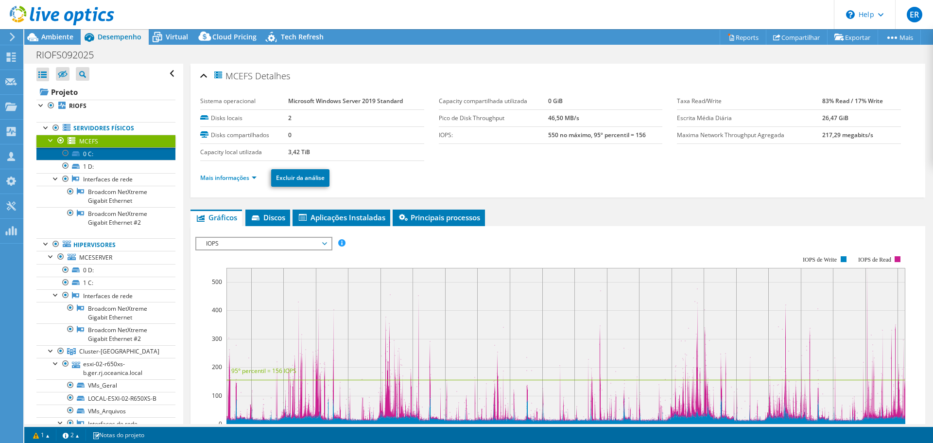
click at [111, 154] on link "0 C:" at bounding box center [105, 153] width 139 height 13
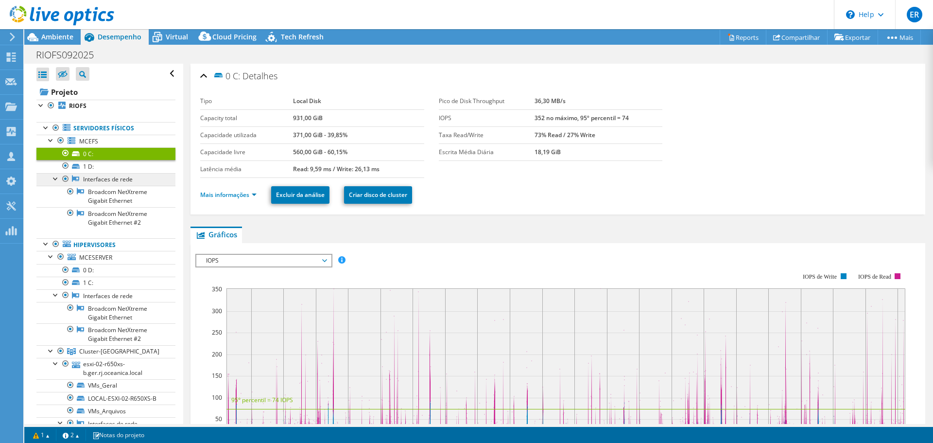
click at [114, 173] on link "Interfaces de rede" at bounding box center [105, 179] width 139 height 13
click at [114, 169] on link "1 D:" at bounding box center [105, 166] width 139 height 13
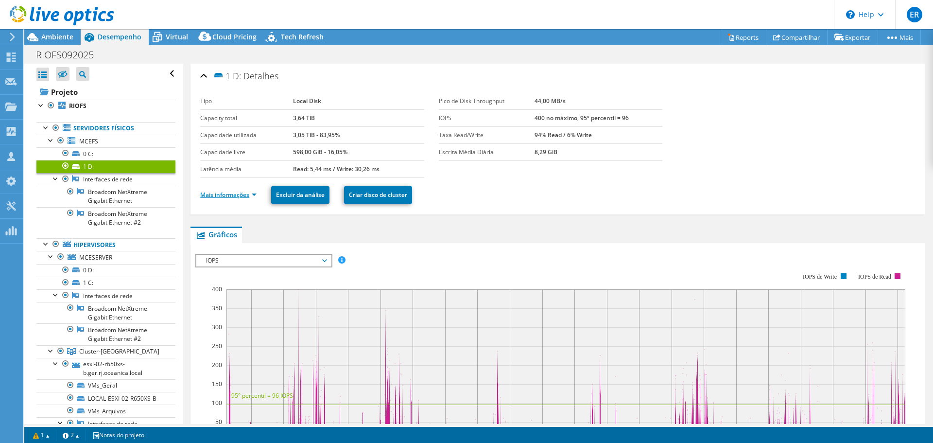
click at [219, 193] on link "Mais informações" at bounding box center [228, 195] width 56 height 8
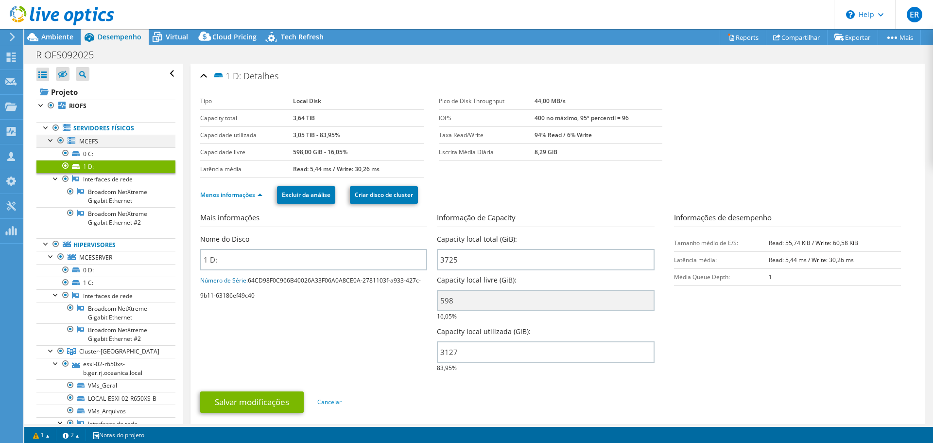
click at [49, 141] on div at bounding box center [51, 140] width 10 height 10
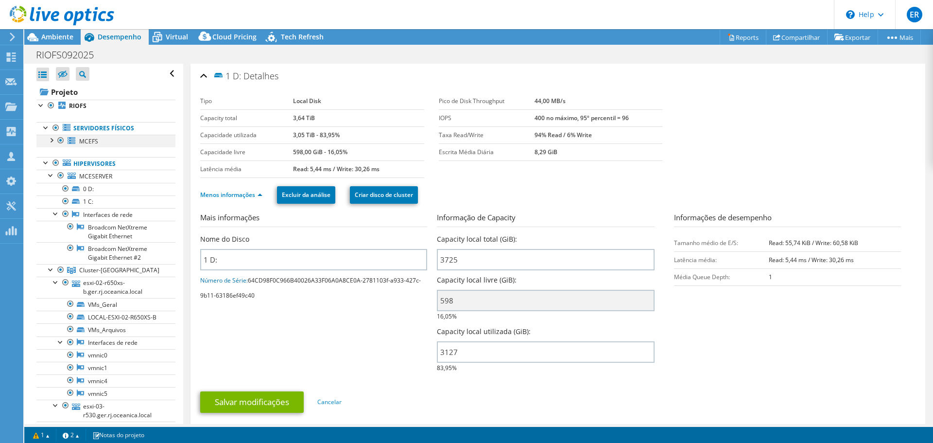
click at [49, 141] on div at bounding box center [51, 140] width 10 height 10
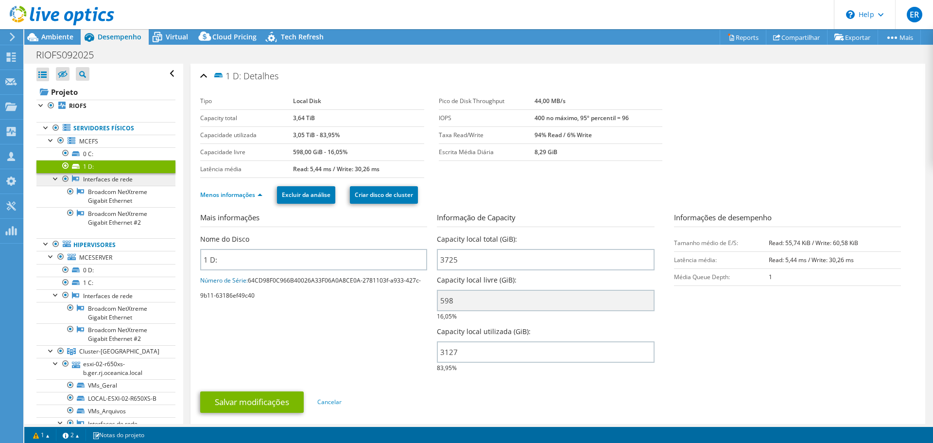
click at [110, 179] on link "Interfaces de rede" at bounding box center [105, 179] width 139 height 13
click at [57, 177] on div at bounding box center [56, 178] width 10 height 10
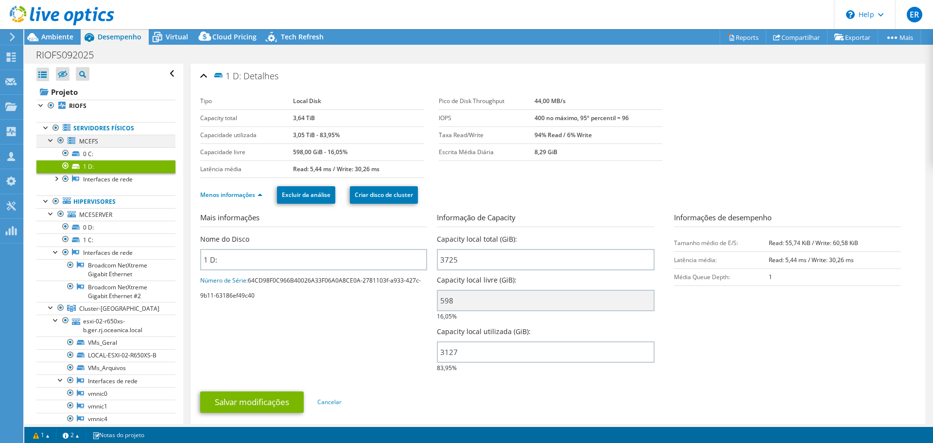
click at [52, 142] on div at bounding box center [51, 140] width 10 height 10
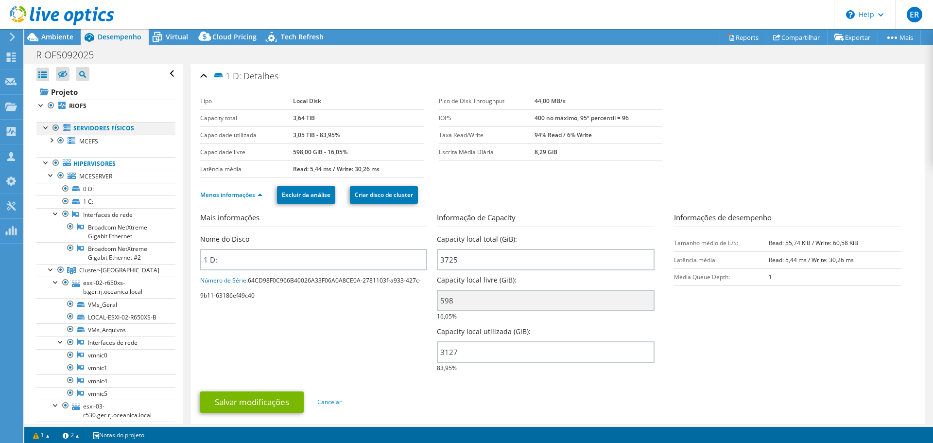
click at [46, 128] on div at bounding box center [46, 127] width 10 height 10
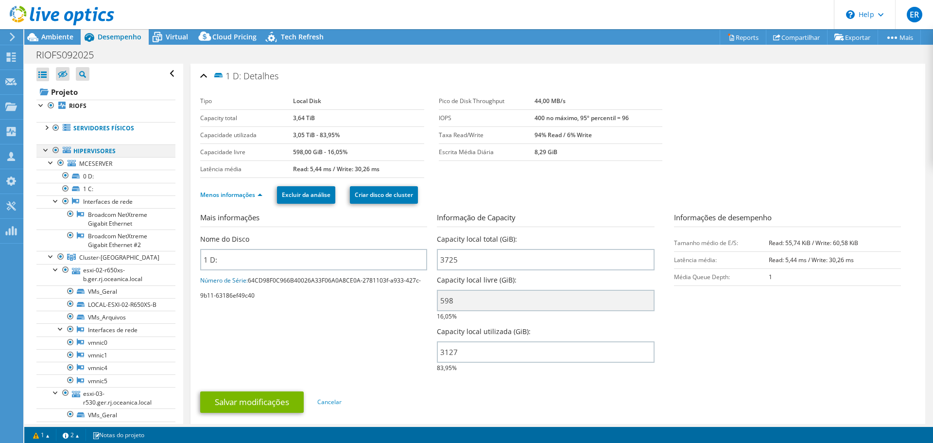
click at [45, 151] on div at bounding box center [46, 149] width 10 height 10
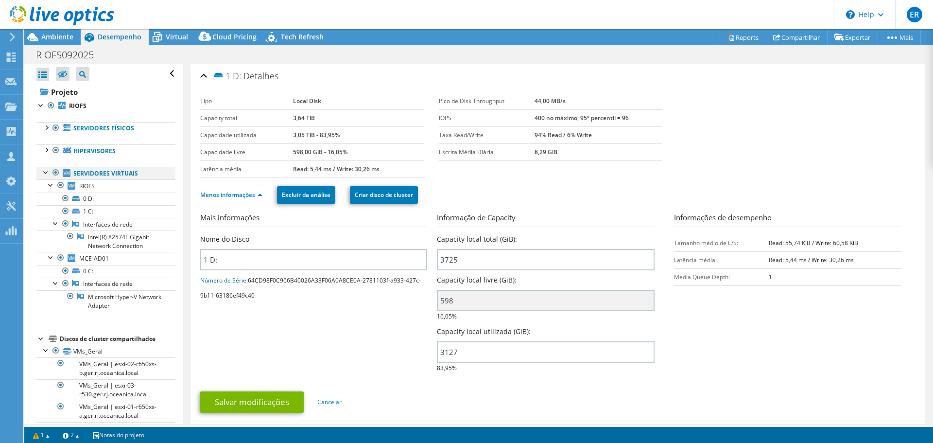
click at [47, 169] on div at bounding box center [46, 172] width 10 height 10
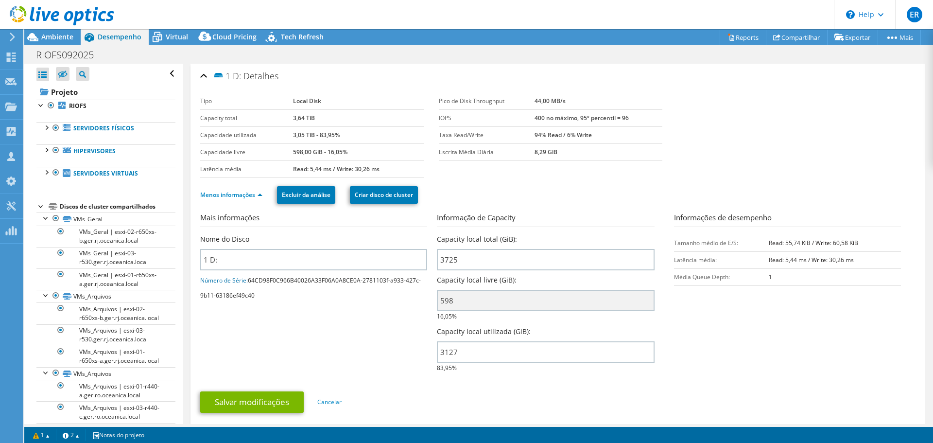
click at [42, 208] on div at bounding box center [41, 206] width 10 height 10
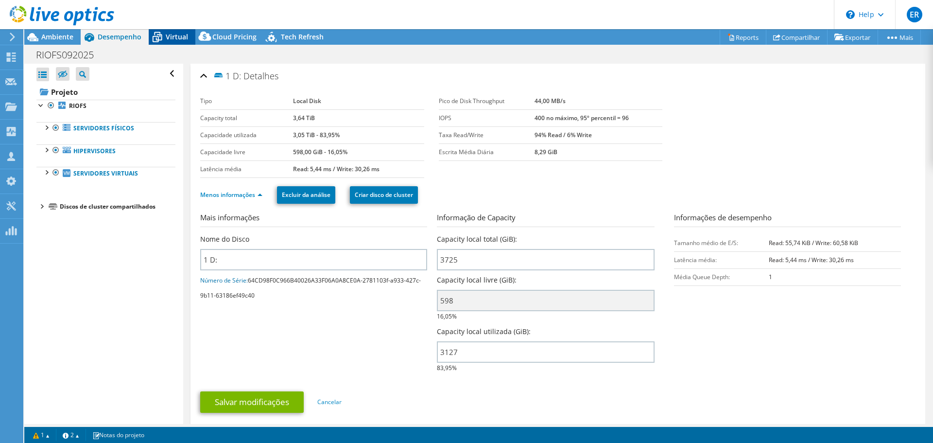
click at [171, 36] on span "Virtual" at bounding box center [177, 36] width 22 height 9
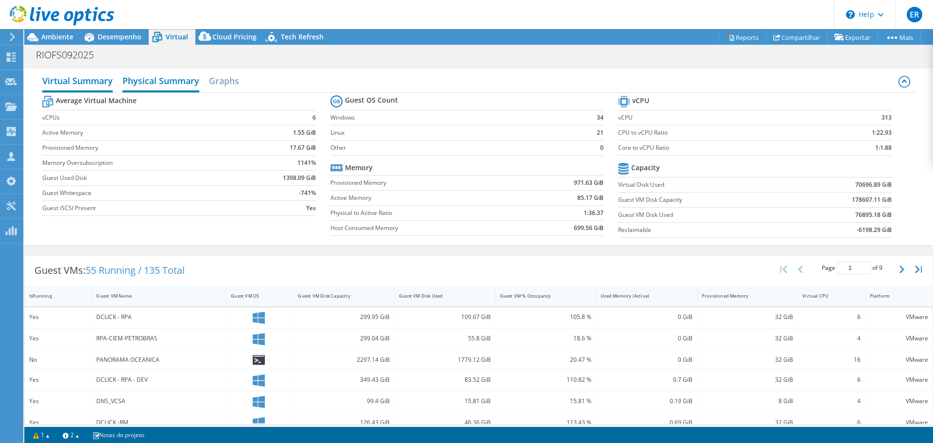
click at [160, 80] on h2 "Physical Summary" at bounding box center [160, 81] width 77 height 21
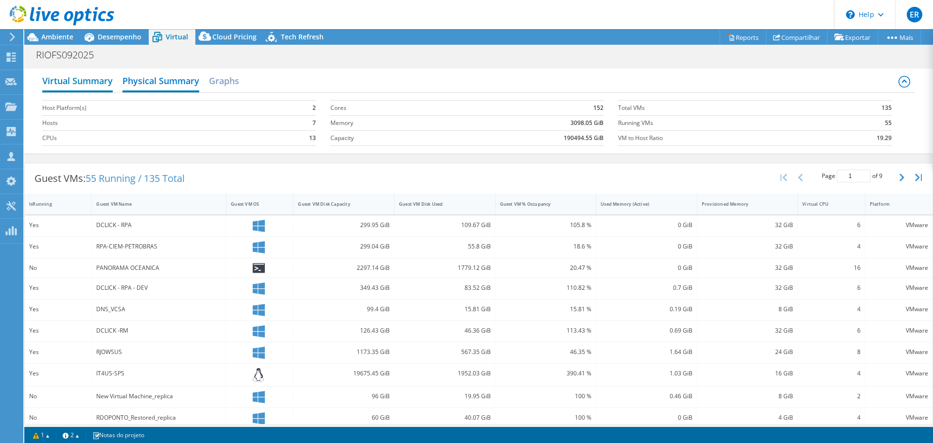
click at [108, 80] on h2 "Virtual Summary" at bounding box center [77, 81] width 70 height 21
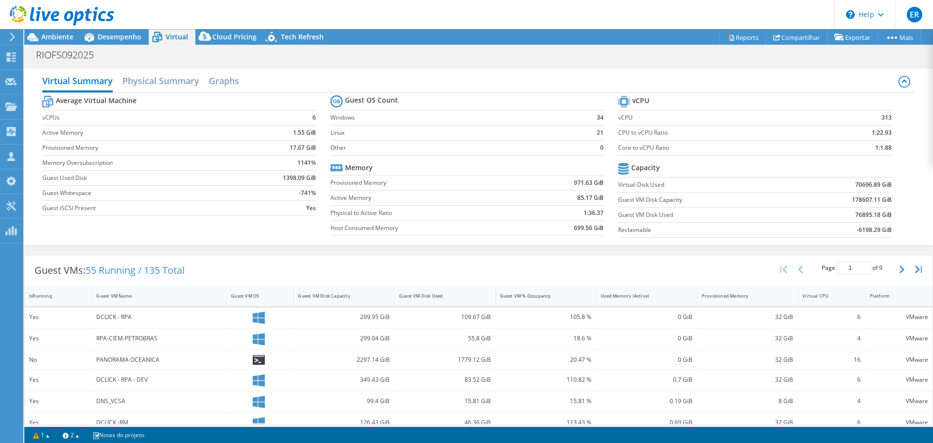
click at [240, 165] on label "Memory Oversubscription" at bounding box center [143, 163] width 202 height 10
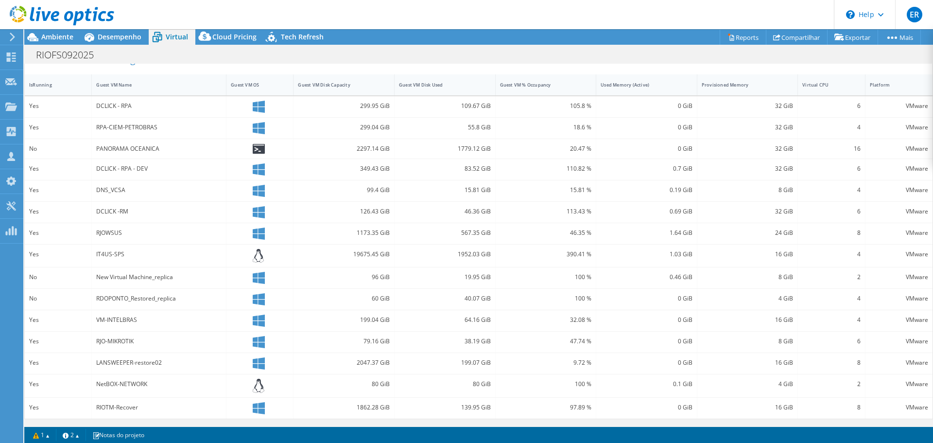
scroll to position [17, 0]
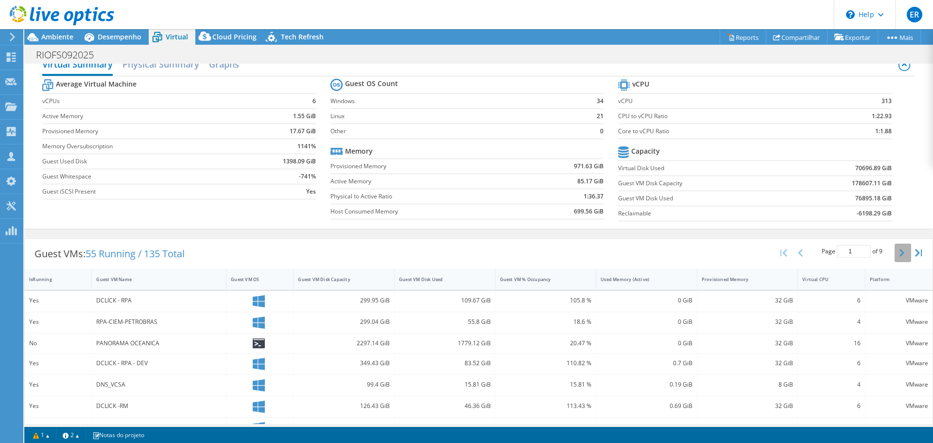
click at [900, 250] on icon "button" at bounding box center [902, 253] width 5 height 8
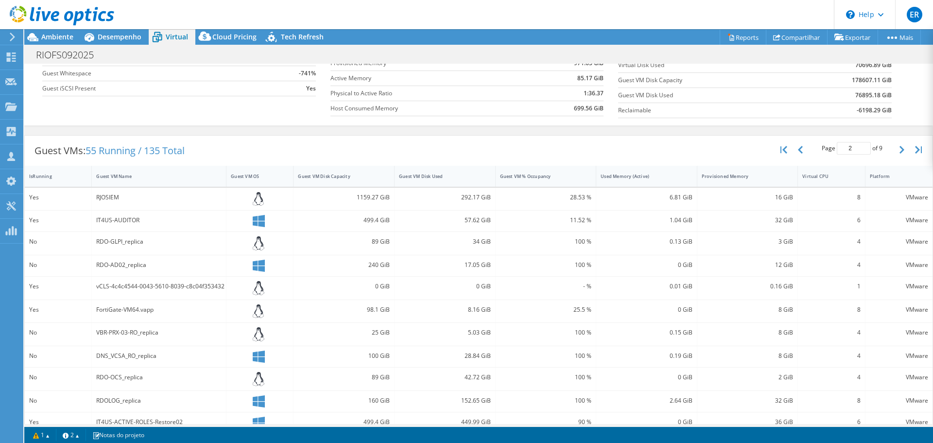
scroll to position [97, 0]
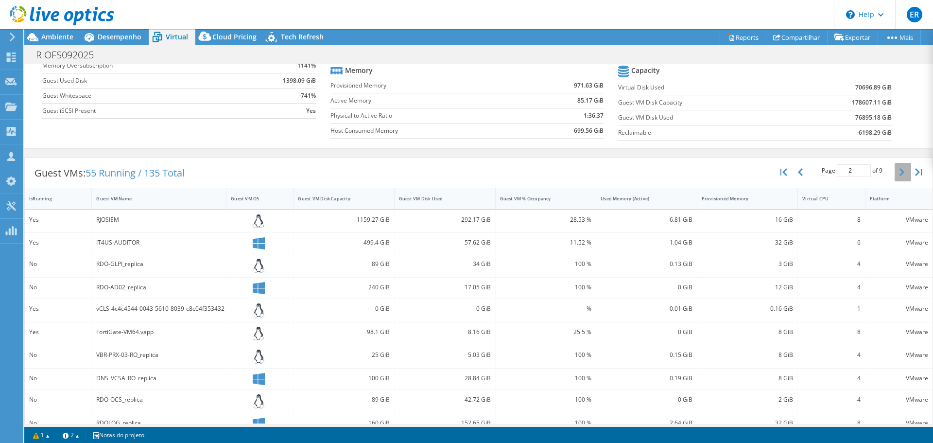
click at [900, 171] on icon "button" at bounding box center [902, 172] width 5 height 8
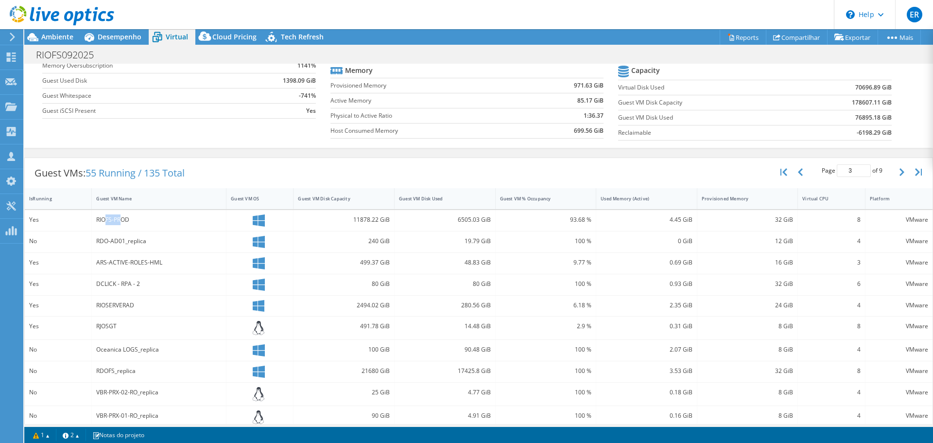
drag, startPoint x: 105, startPoint y: 218, endPoint x: 125, endPoint y: 220, distance: 20.6
click at [123, 218] on div "RIOFS-PROD" at bounding box center [158, 219] width 125 height 11
click at [133, 246] on div "RDO-AD01_replica" at bounding box center [158, 241] width 125 height 11
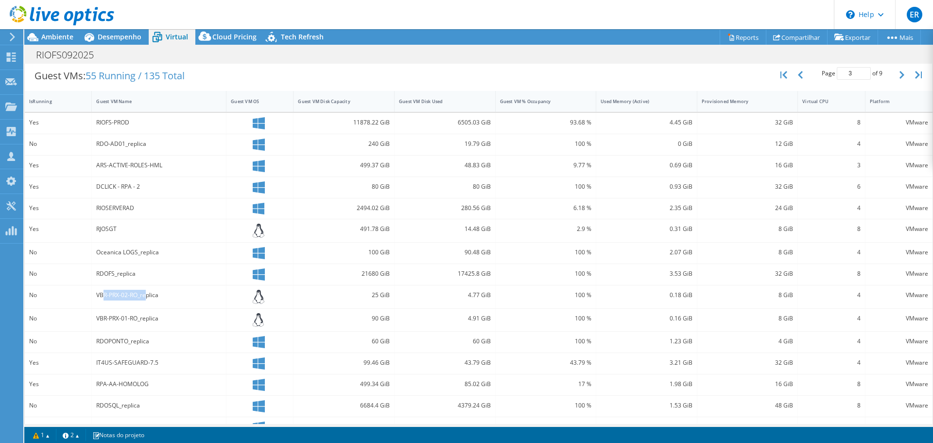
drag, startPoint x: 103, startPoint y: 295, endPoint x: 150, endPoint y: 294, distance: 47.2
click at [147, 294] on div "VBR-PRX-02-RO_replica" at bounding box center [158, 295] width 125 height 11
click at [149, 297] on div "VBR-PRX-02-RO_replica" at bounding box center [158, 295] width 125 height 11
drag, startPoint x: 105, startPoint y: 320, endPoint x: 145, endPoint y: 318, distance: 40.9
click at [143, 318] on div "VBR-PRX-01-RO_replica" at bounding box center [158, 318] width 125 height 11
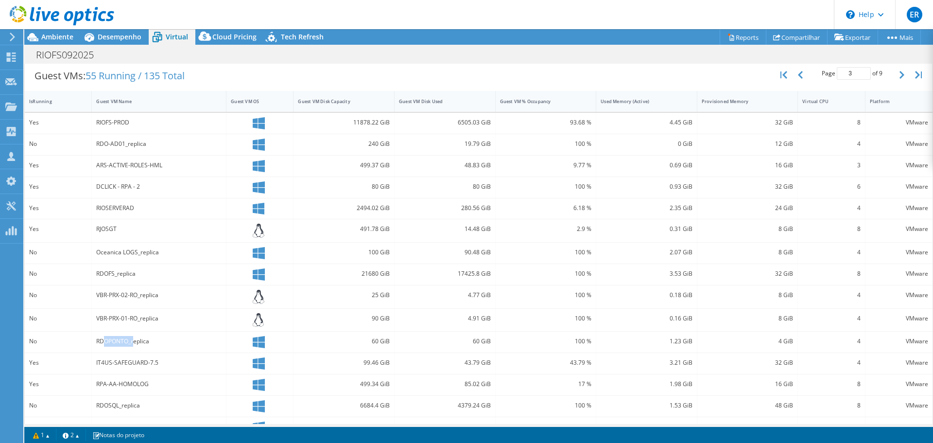
drag, startPoint x: 109, startPoint y: 341, endPoint x: 147, endPoint y: 344, distance: 38.1
click at [139, 339] on div "RDOPONTO_replica" at bounding box center [158, 341] width 125 height 11
drag, startPoint x: 108, startPoint y: 404, endPoint x: 137, endPoint y: 402, distance: 29.2
click at [135, 402] on div "RDOSQL_replica" at bounding box center [158, 405] width 125 height 11
click at [220, 395] on div "RPA-AA-HOMOLOG" at bounding box center [159, 384] width 135 height 21
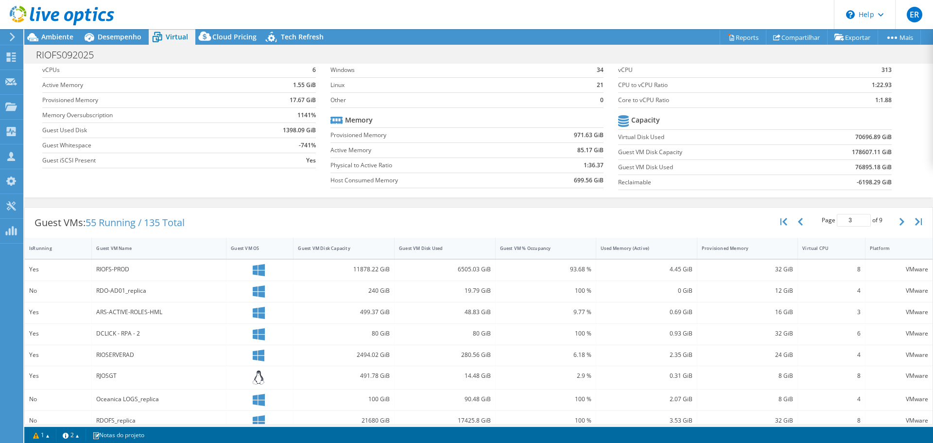
scroll to position [0, 0]
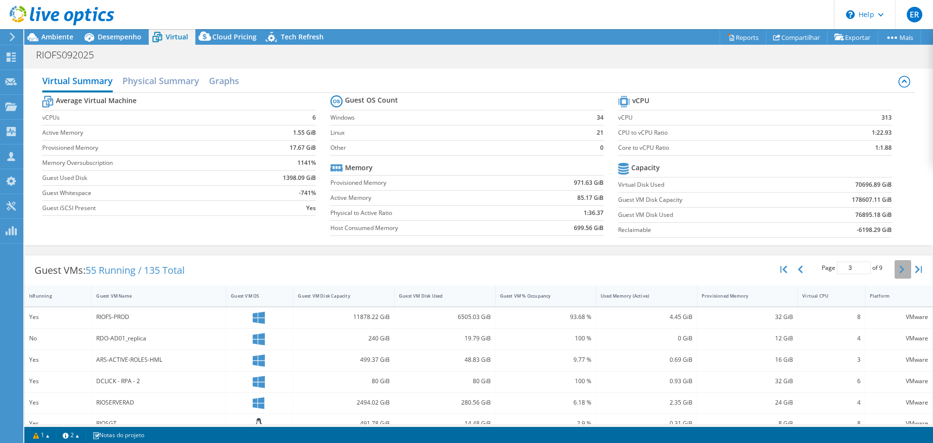
click at [900, 272] on icon "button" at bounding box center [902, 269] width 5 height 8
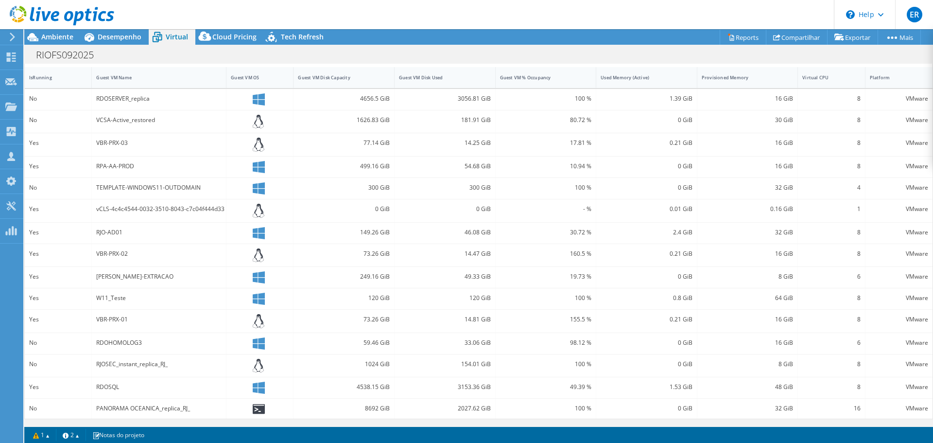
scroll to position [24, 0]
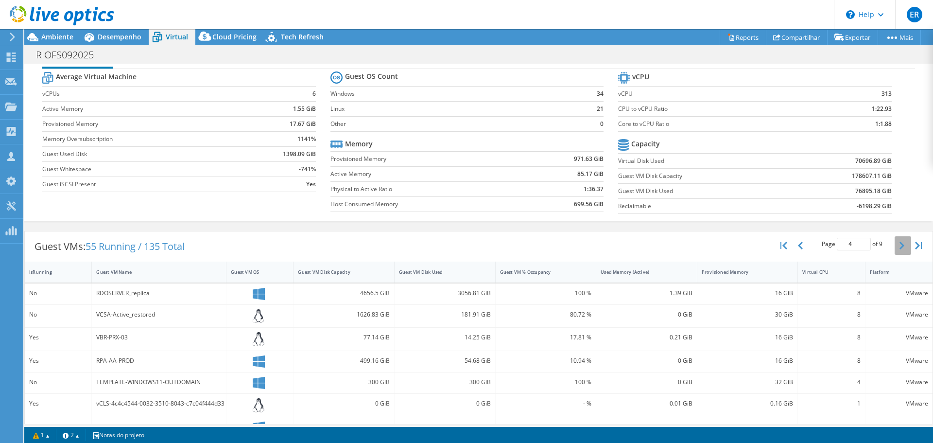
click at [900, 246] on icon "button" at bounding box center [902, 246] width 5 height 8
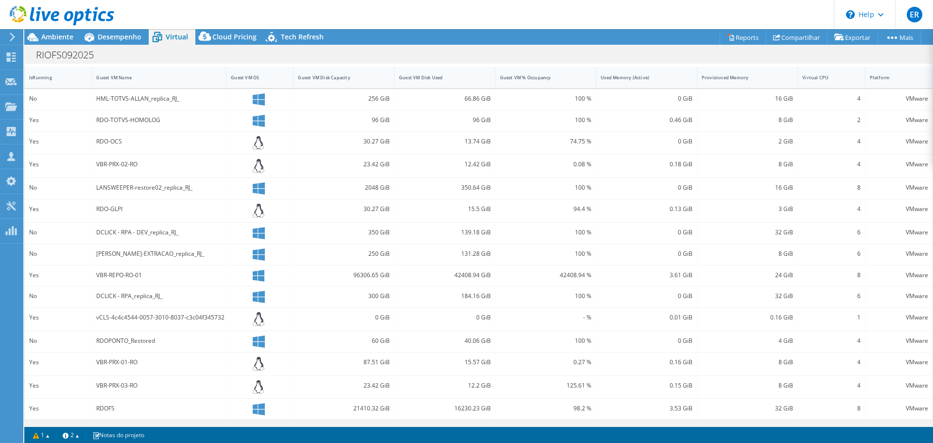
scroll to position [219, 0]
click at [203, 375] on div "VBR-PRX-03-RO" at bounding box center [159, 386] width 135 height 23
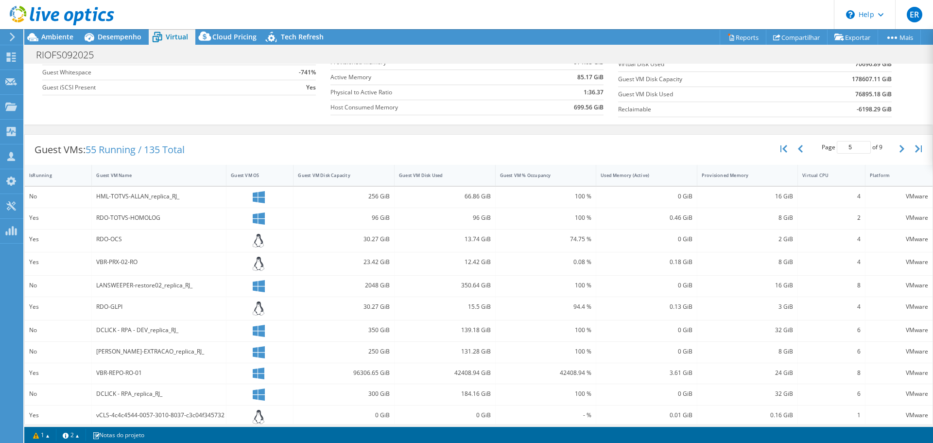
scroll to position [25, 0]
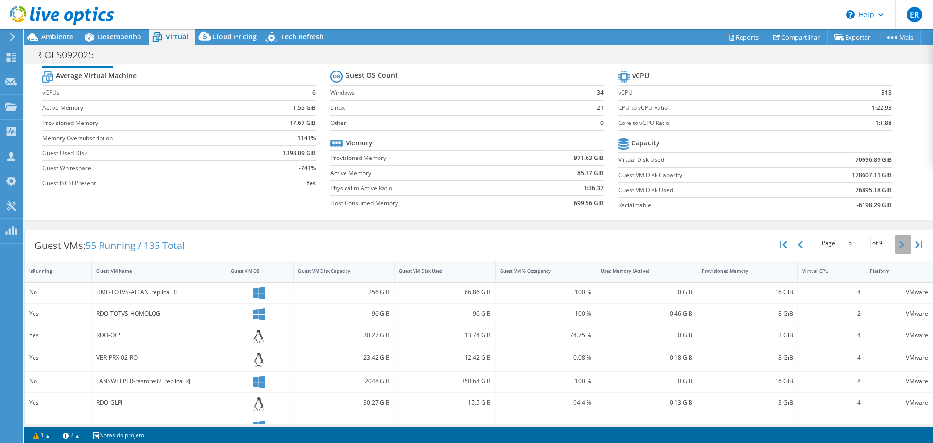
click at [900, 244] on icon "button" at bounding box center [902, 245] width 5 height 8
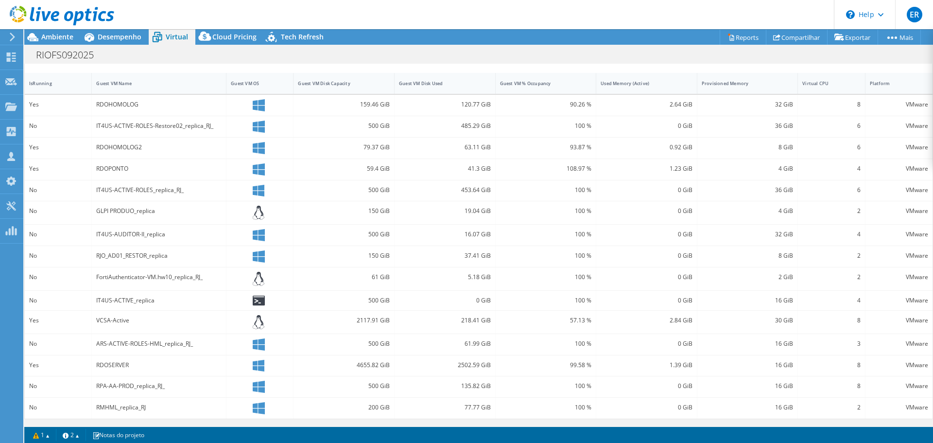
scroll to position [0, 0]
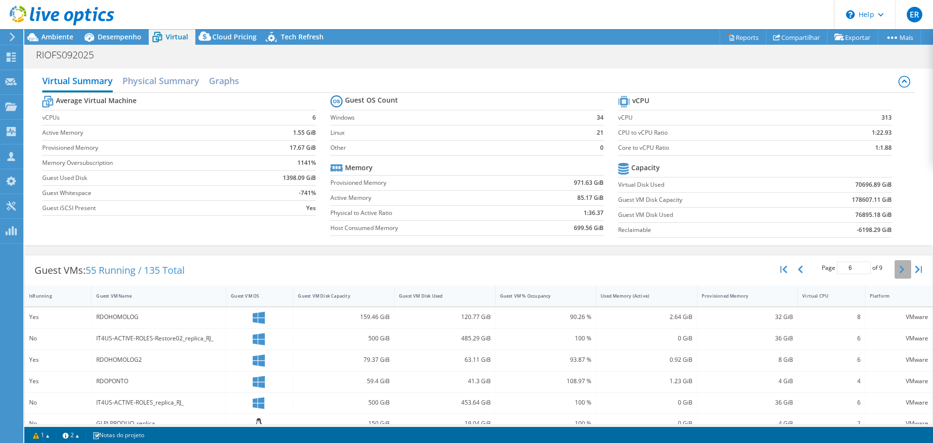
click at [900, 268] on icon "button" at bounding box center [902, 269] width 5 height 8
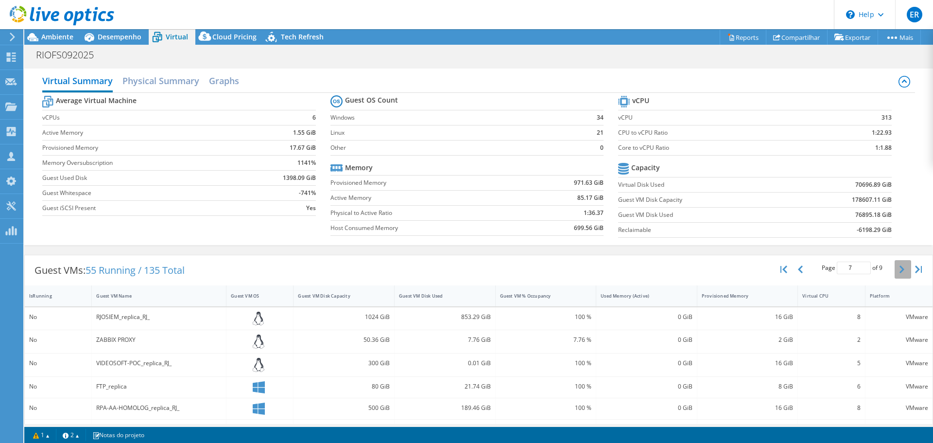
click at [900, 271] on button "button" at bounding box center [903, 269] width 17 height 18
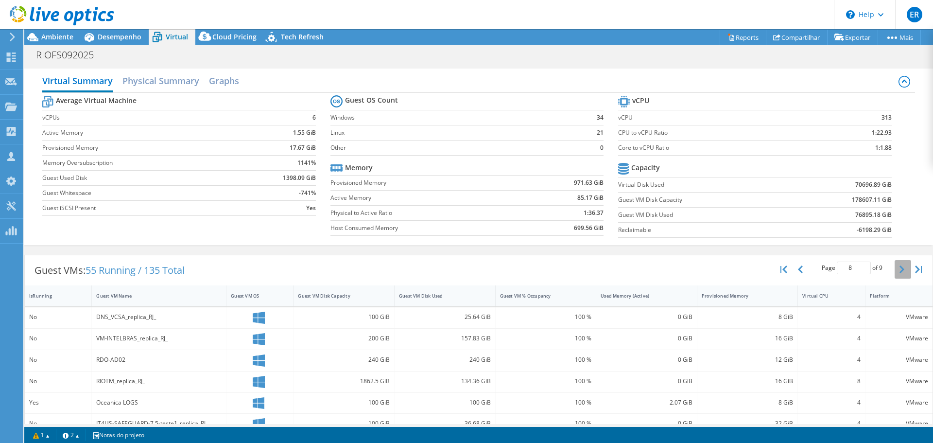
click at [900, 268] on icon "button" at bounding box center [902, 269] width 5 height 8
type input "9"
